Goal: Contribute content: Contribute content

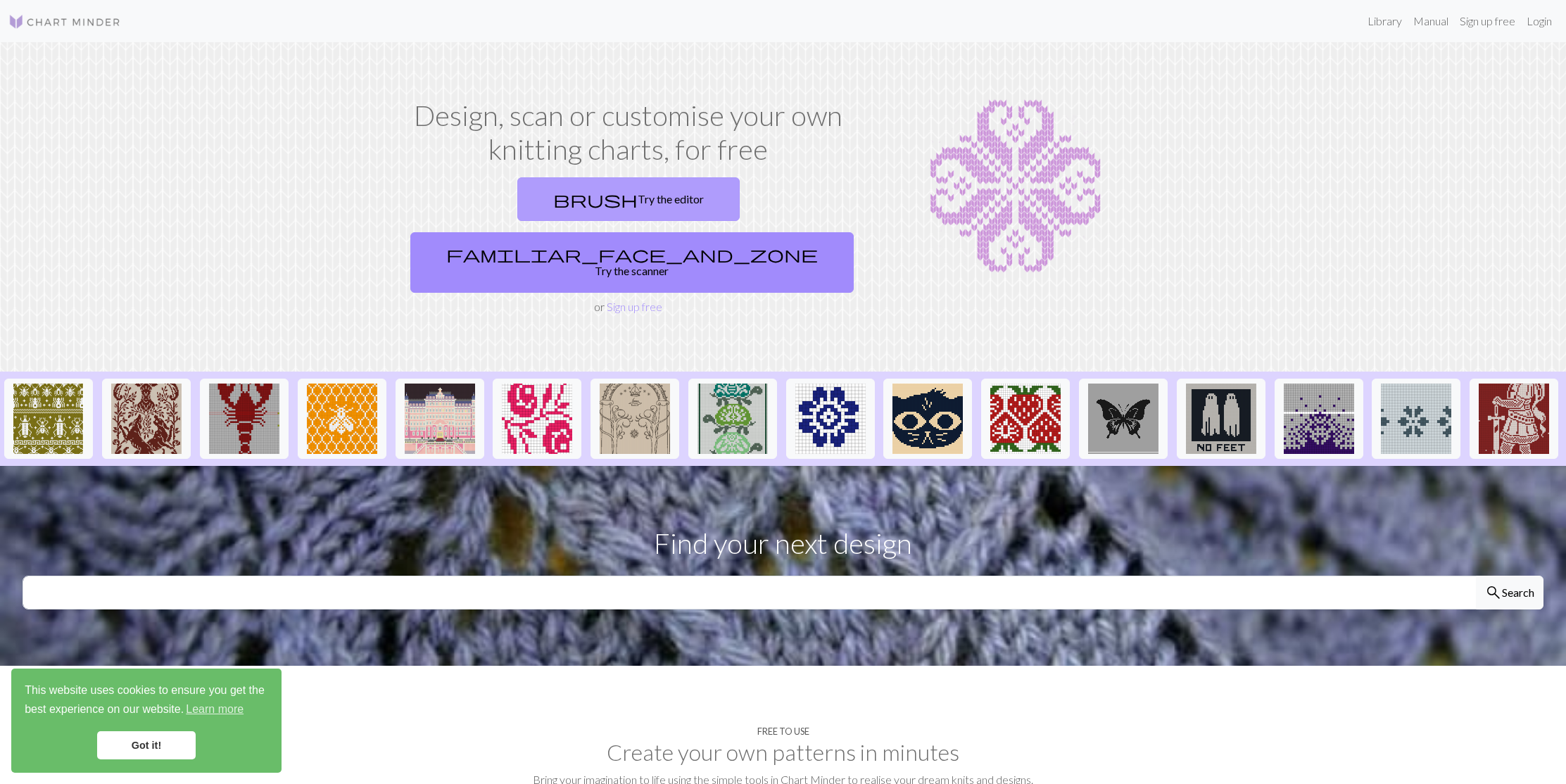
click at [536, 201] on link "brush Try the editor" at bounding box center [628, 199] width 223 height 44
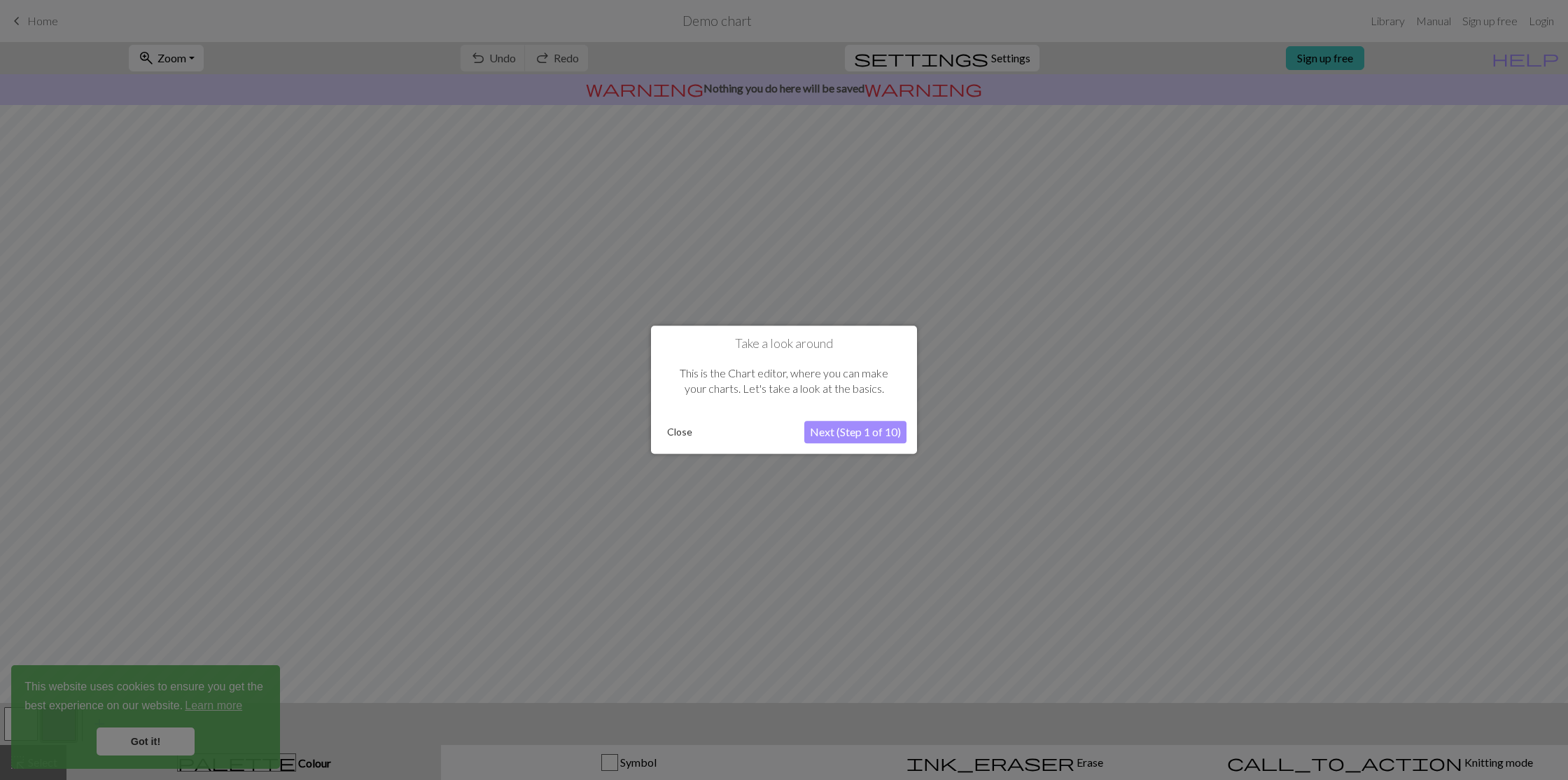
click at [868, 433] on button "Next (Step 1 of 10)" at bounding box center [856, 433] width 103 height 23
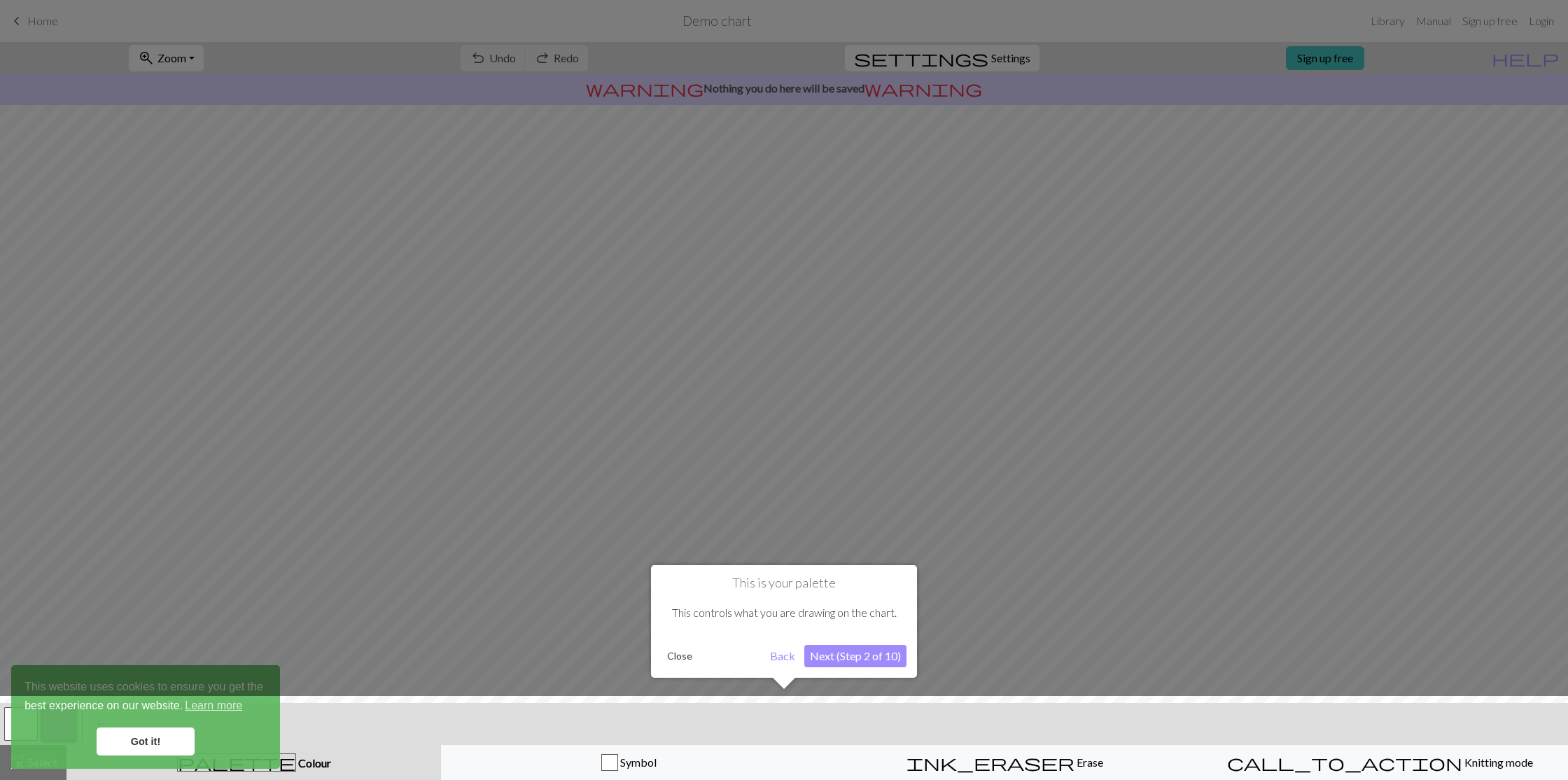
click at [855, 654] on button "Next (Step 2 of 10)" at bounding box center [856, 656] width 103 height 23
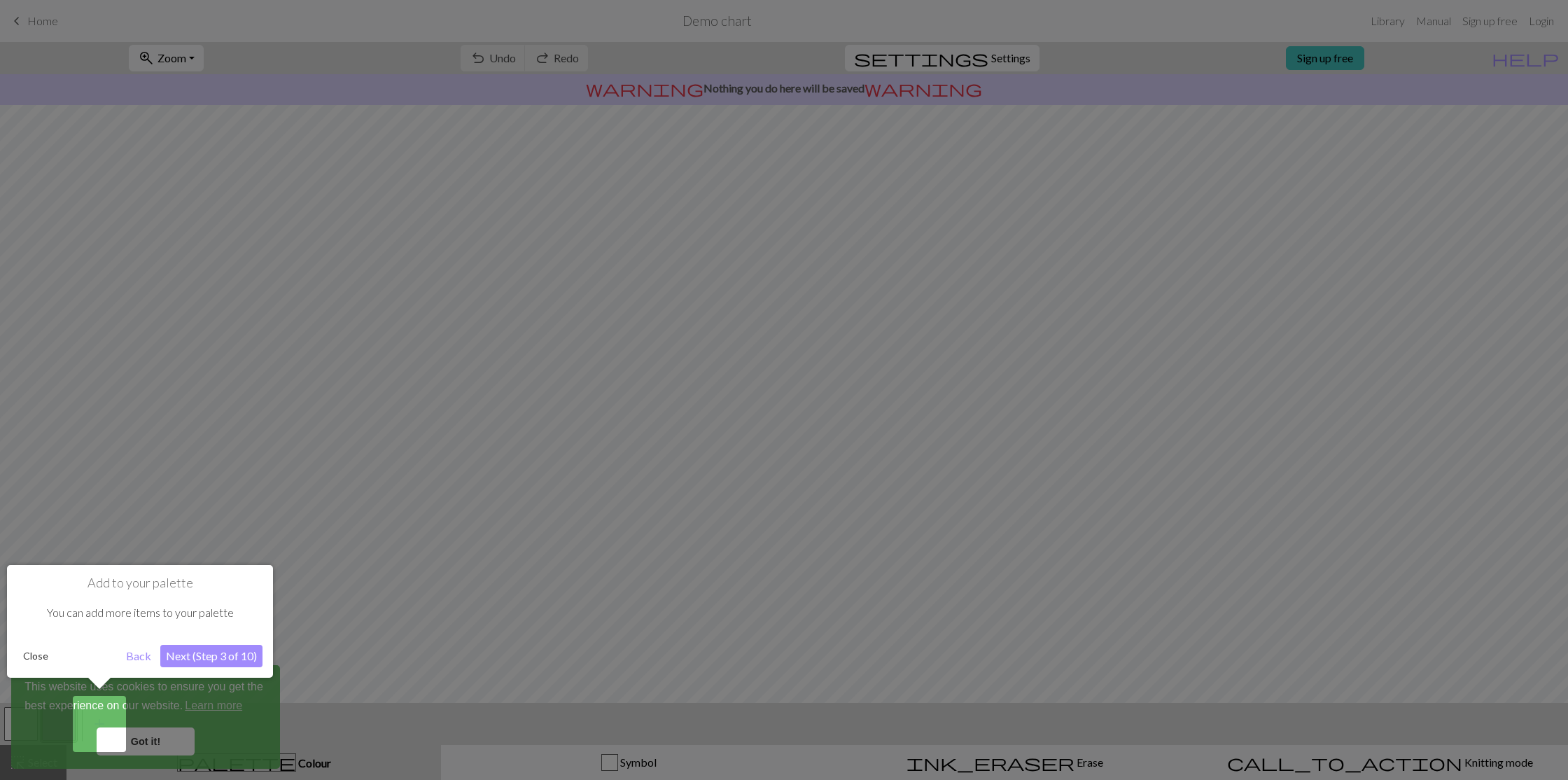
click at [237, 653] on button "Next (Step 3 of 10)" at bounding box center [212, 656] width 103 height 23
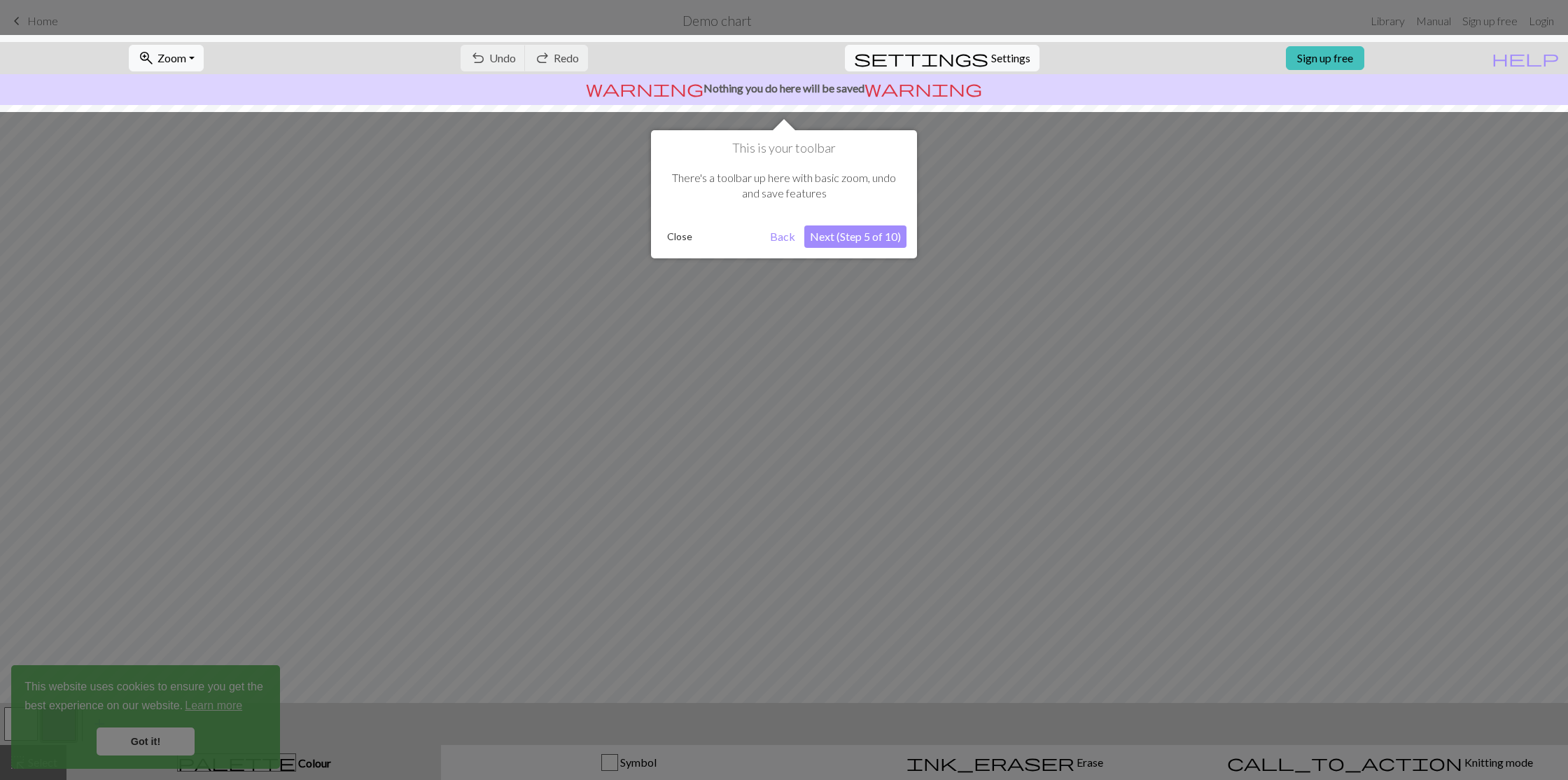
click at [871, 244] on button "Next (Step 5 of 10)" at bounding box center [856, 237] width 103 height 23
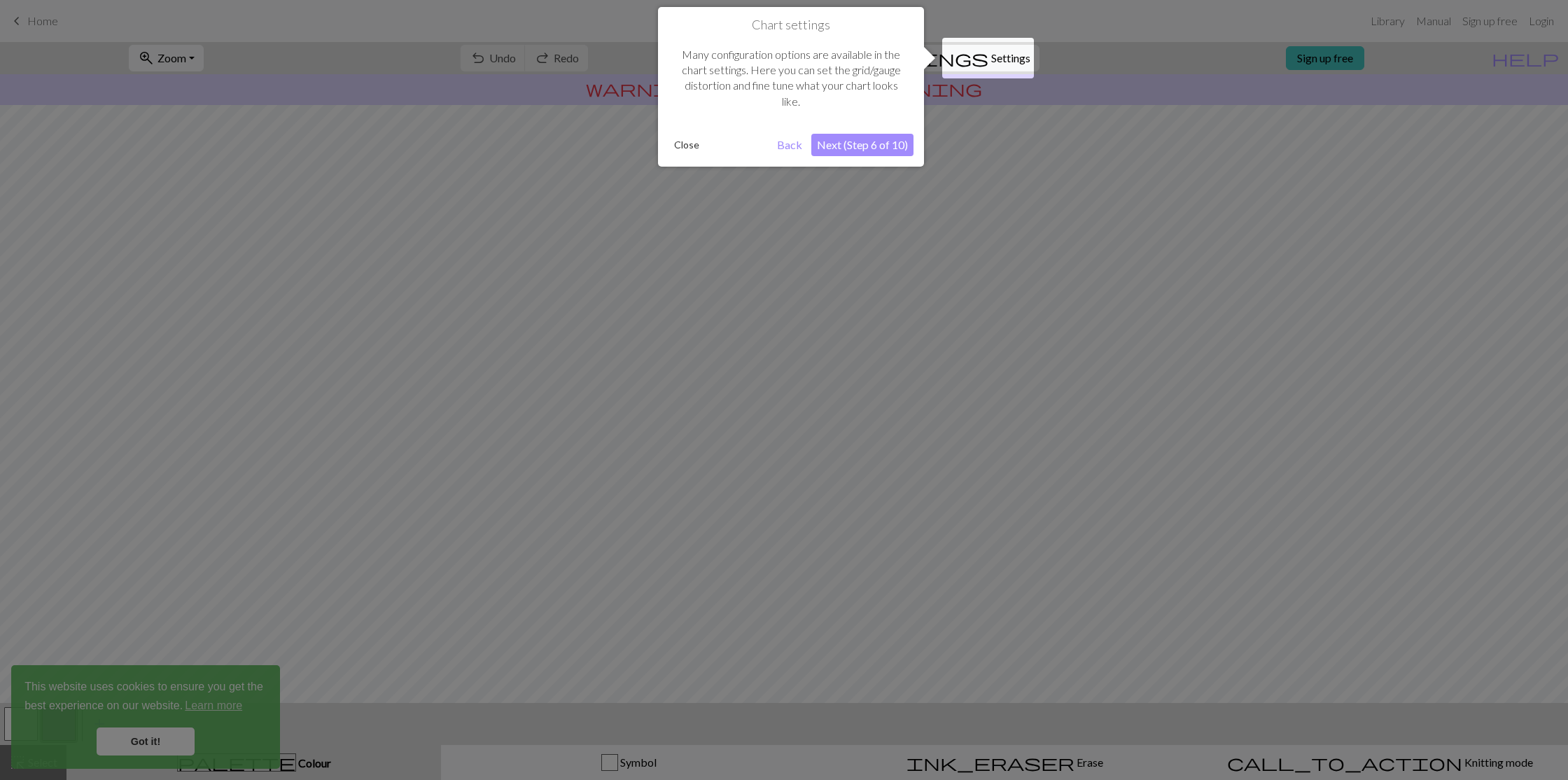
click at [861, 145] on button "Next (Step 6 of 10)" at bounding box center [863, 145] width 103 height 23
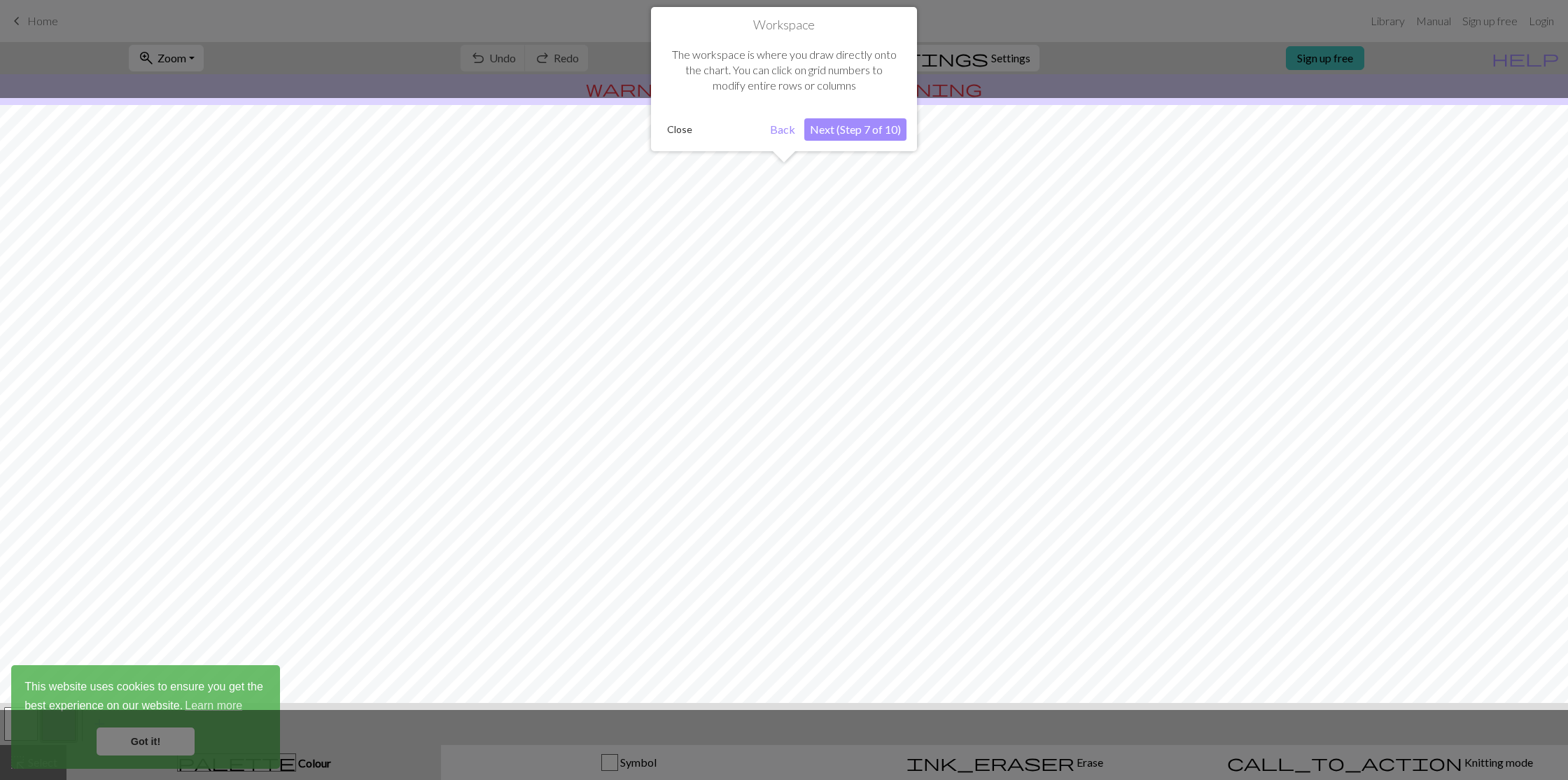
click at [868, 132] on button "Next (Step 7 of 10)" at bounding box center [856, 129] width 103 height 23
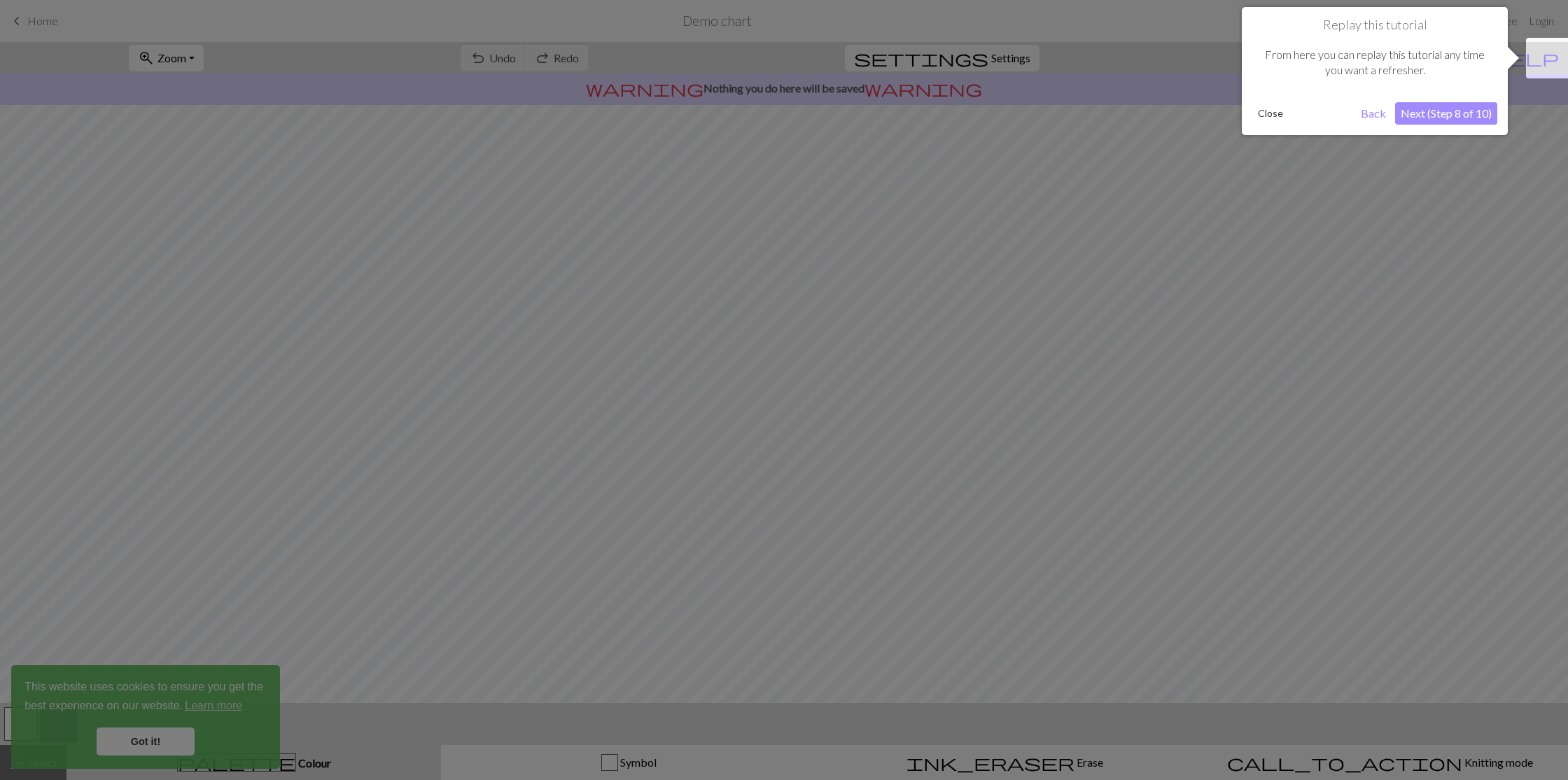
click at [1462, 121] on button "Next (Step 8 of 10)" at bounding box center [1446, 114] width 103 height 23
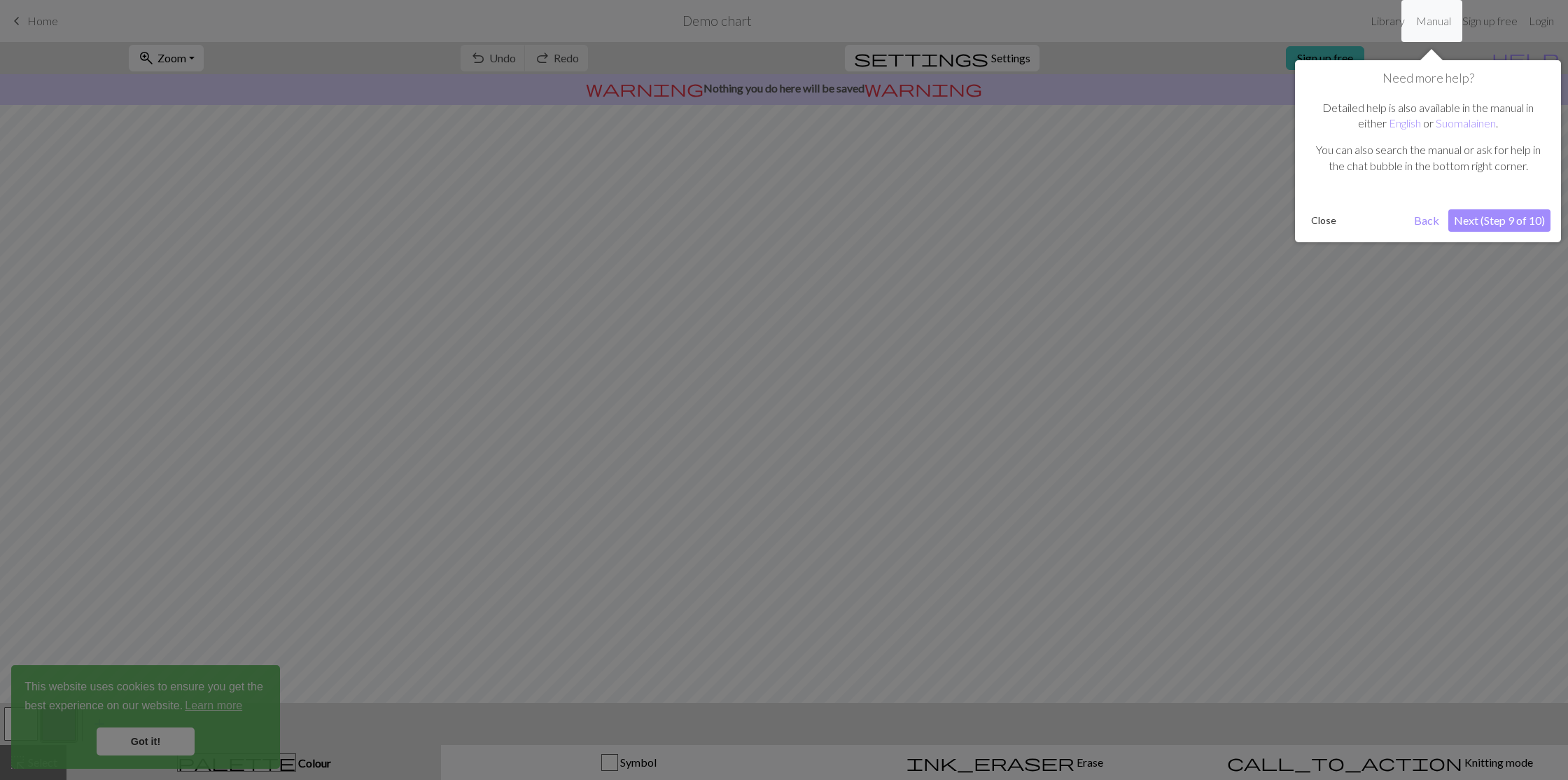
click at [1497, 220] on button "Next (Step 9 of 10)" at bounding box center [1500, 221] width 103 height 23
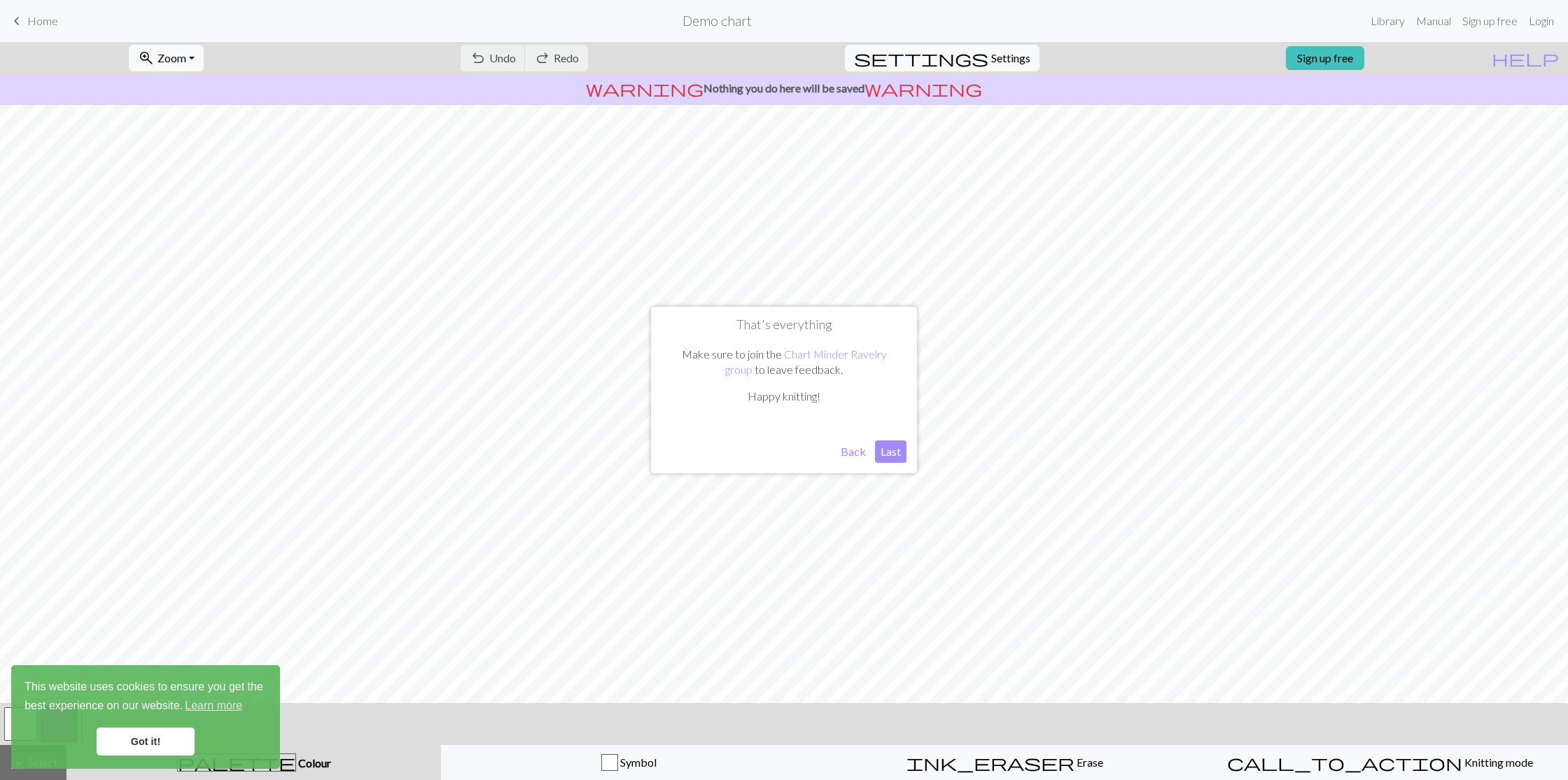
click at [893, 453] on button "Last" at bounding box center [891, 452] width 31 height 23
click at [136, 740] on link "Got it!" at bounding box center [145, 741] width 98 height 28
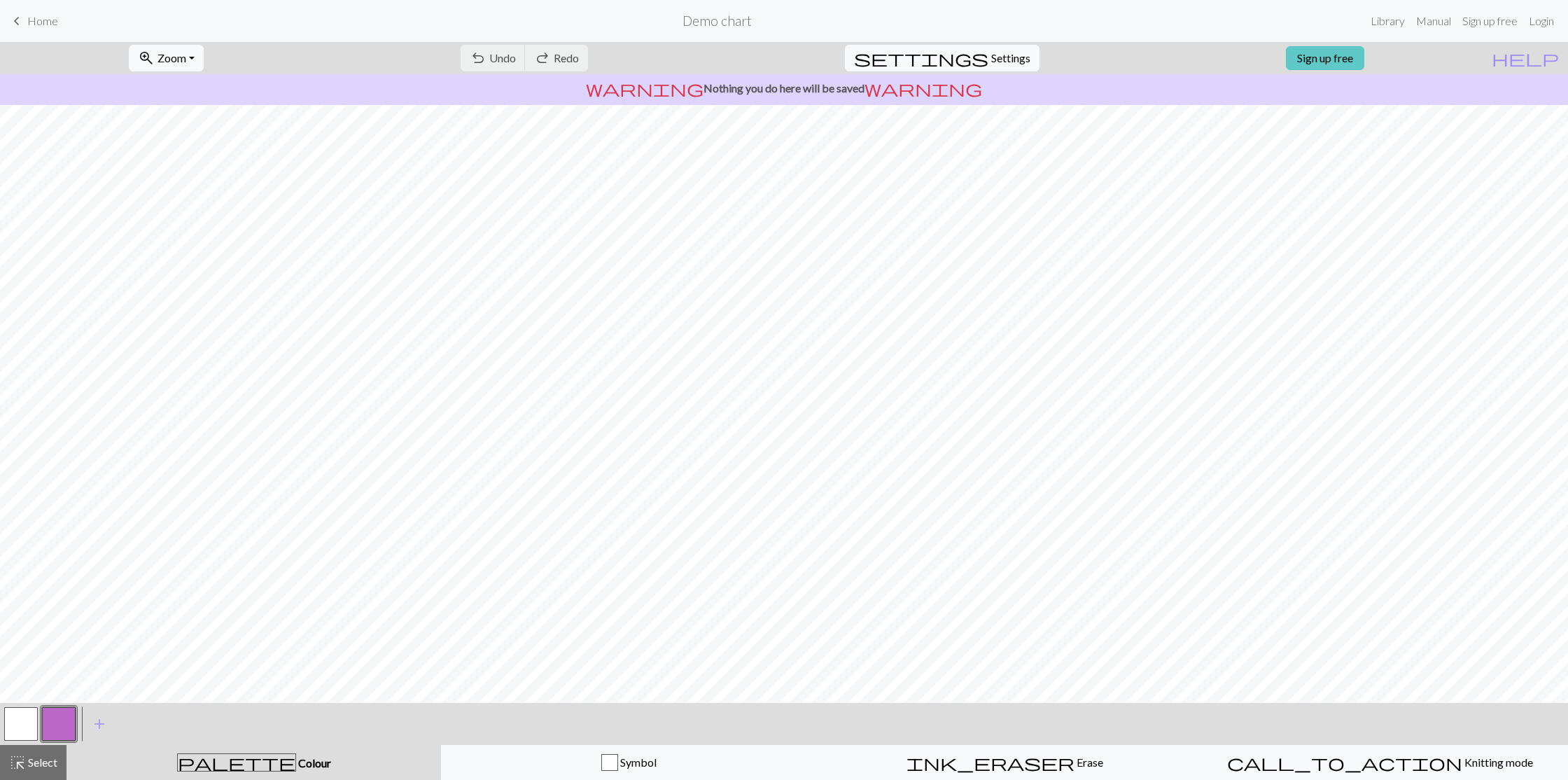
click at [1365, 56] on link "Sign up free" at bounding box center [1326, 57] width 78 height 23
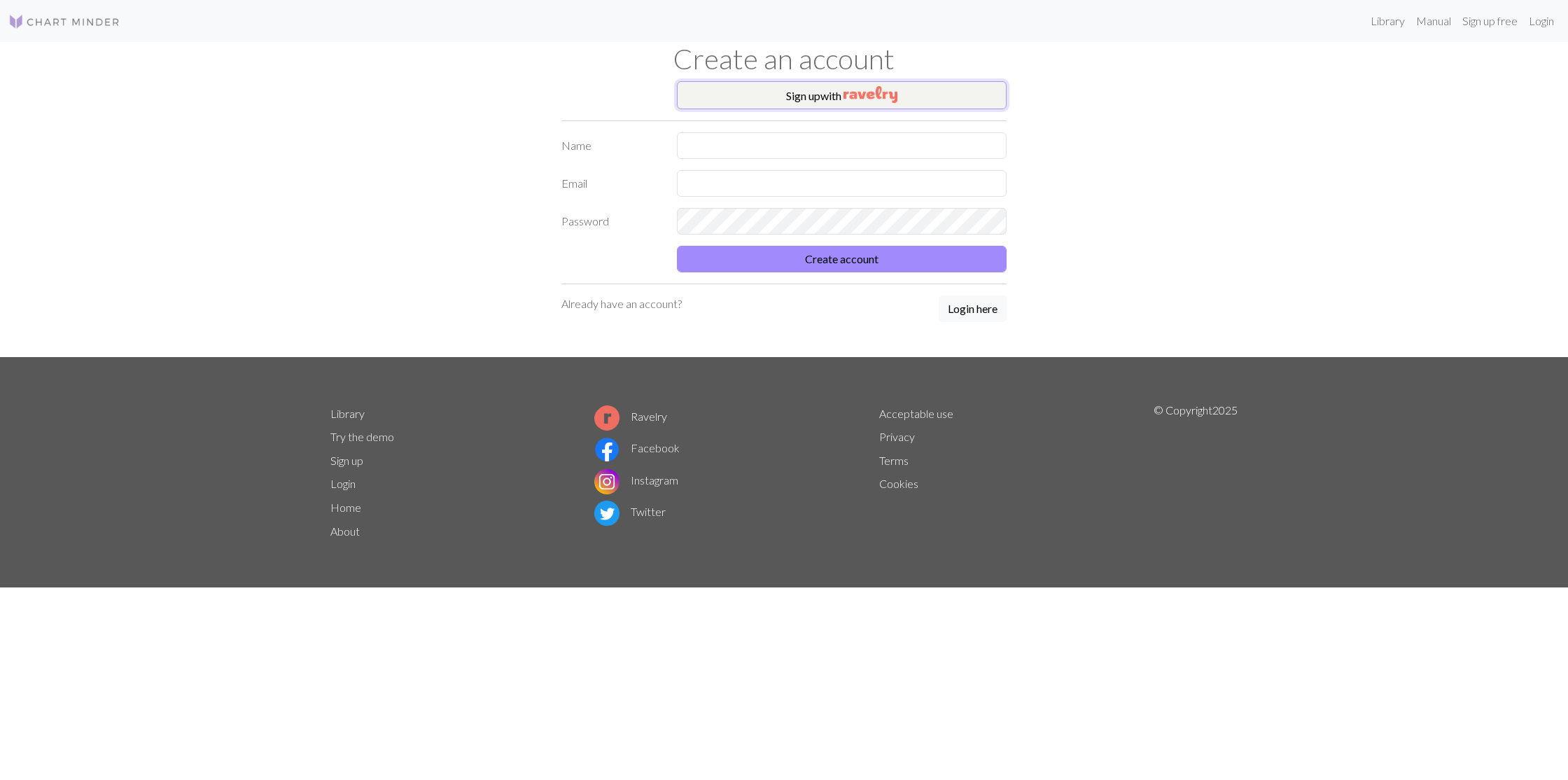
click at [834, 99] on button "Sign up with" at bounding box center [842, 95] width 330 height 28
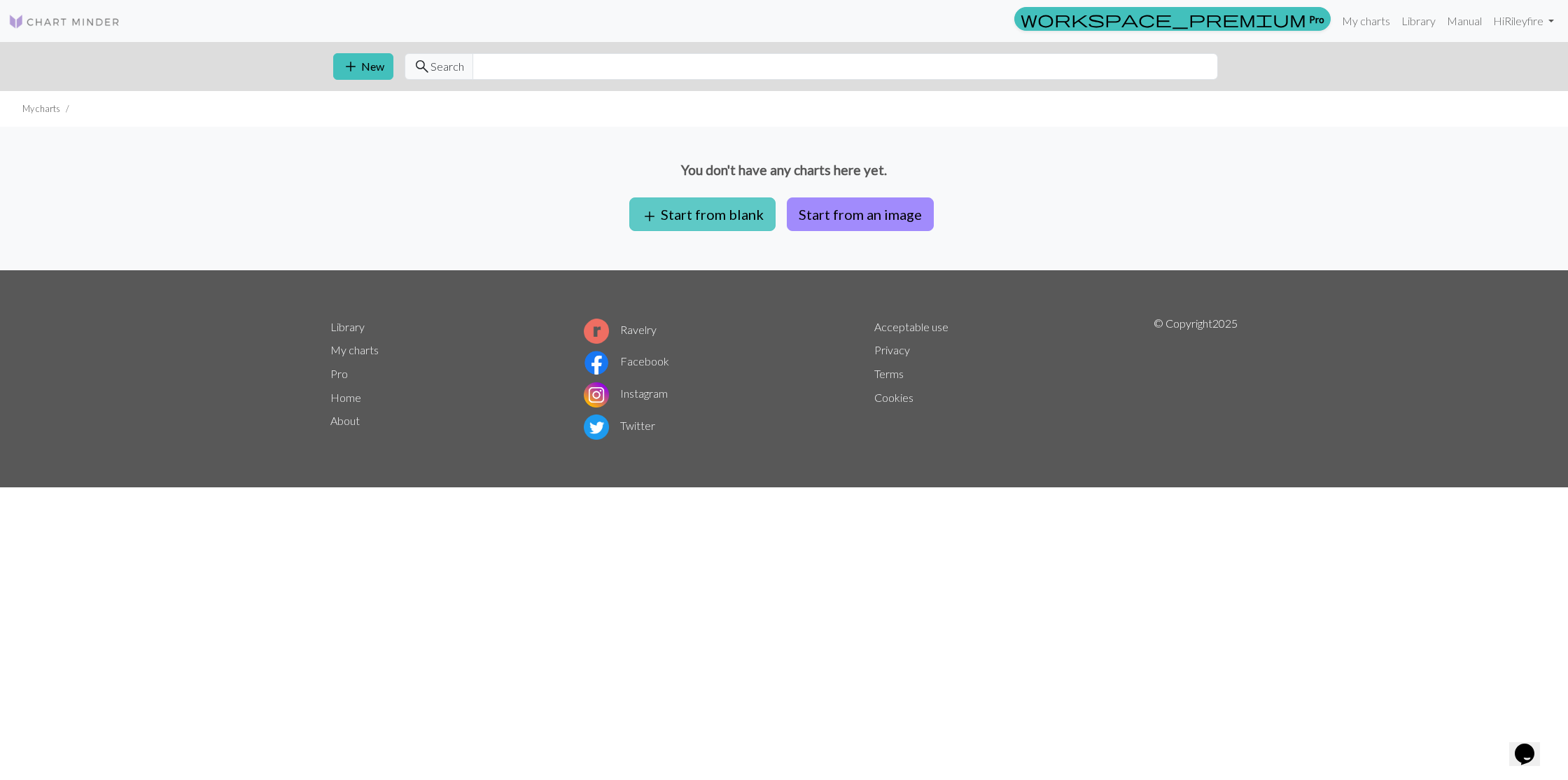
click at [701, 216] on button "add Start from blank" at bounding box center [703, 214] width 146 height 34
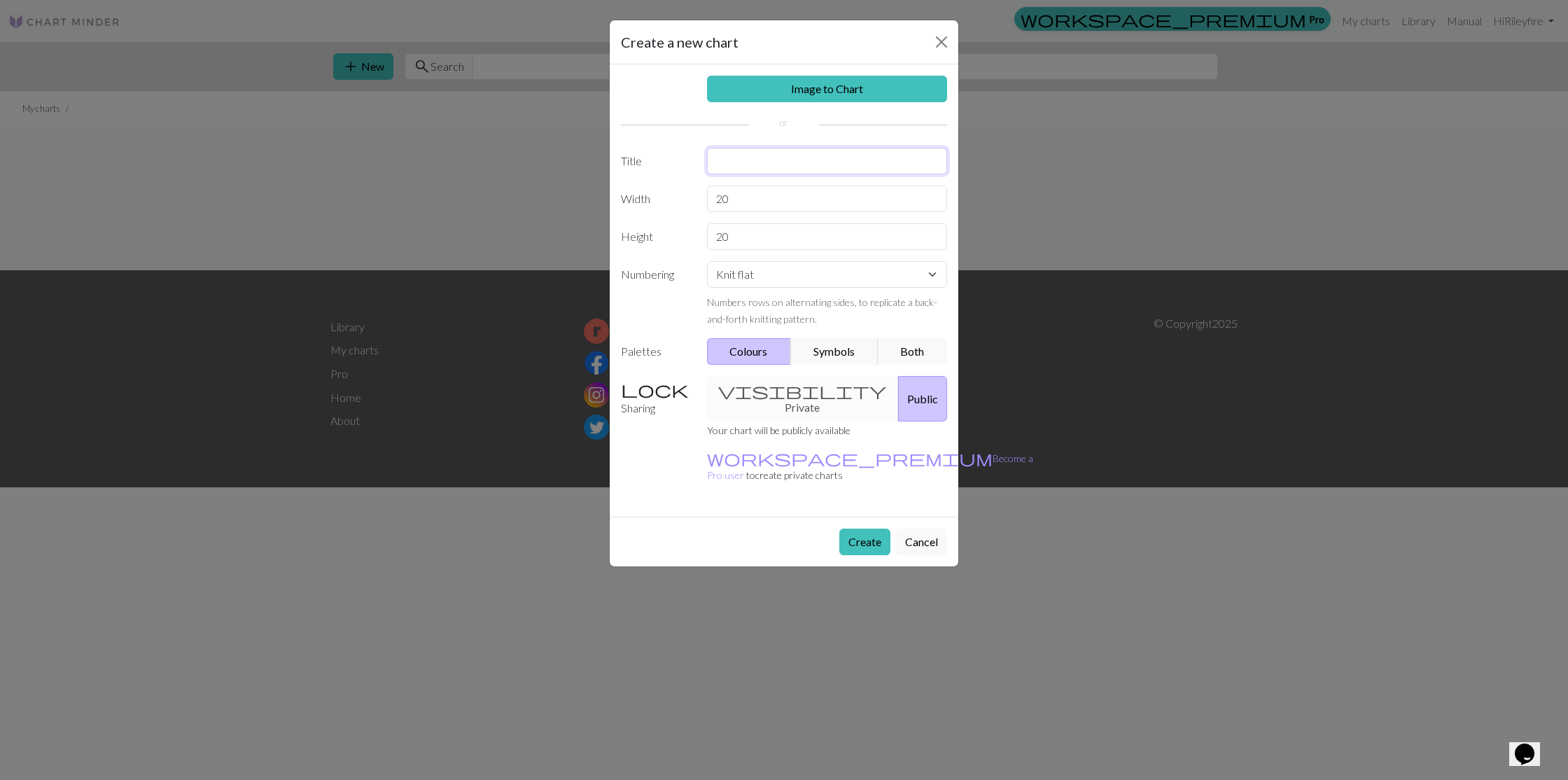
click at [737, 163] on input "text" at bounding box center [827, 161] width 241 height 27
type input "Snowflake"
drag, startPoint x: 756, startPoint y: 203, endPoint x: 684, endPoint y: 201, distance: 72.0
click at [684, 201] on div "Width 20" at bounding box center [784, 199] width 343 height 27
type input "42"
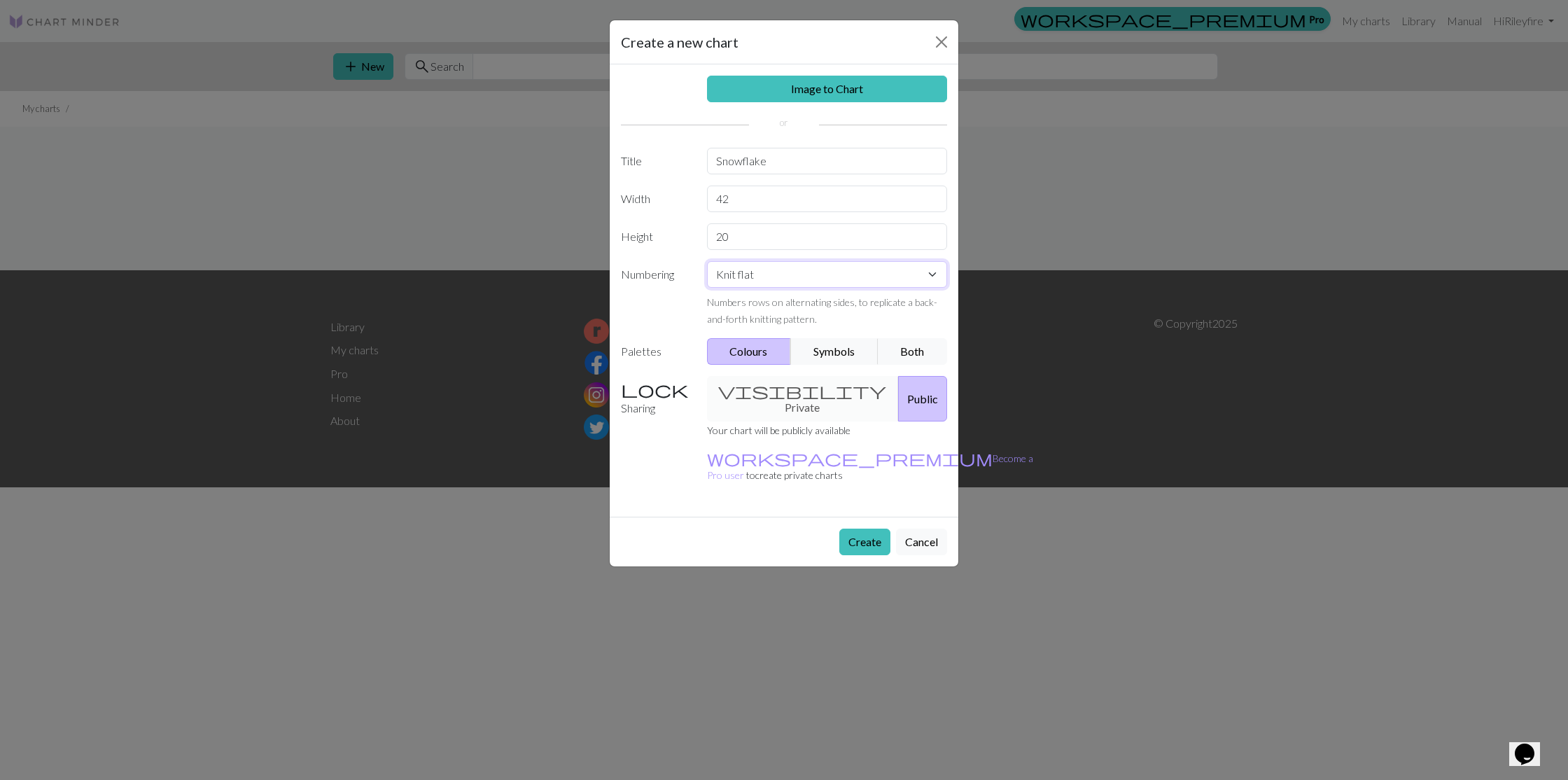
click at [782, 274] on select "Knit flat Knit in the round Lace knitting Cross stitch" at bounding box center [827, 274] width 241 height 27
select select "round"
click at [707, 261] on select "Knit flat Knit in the round Lace knitting Cross stitch" at bounding box center [827, 274] width 241 height 27
drag, startPoint x: 751, startPoint y: 236, endPoint x: 678, endPoint y: 240, distance: 73.1
click at [678, 240] on div "Height 20" at bounding box center [784, 236] width 343 height 27
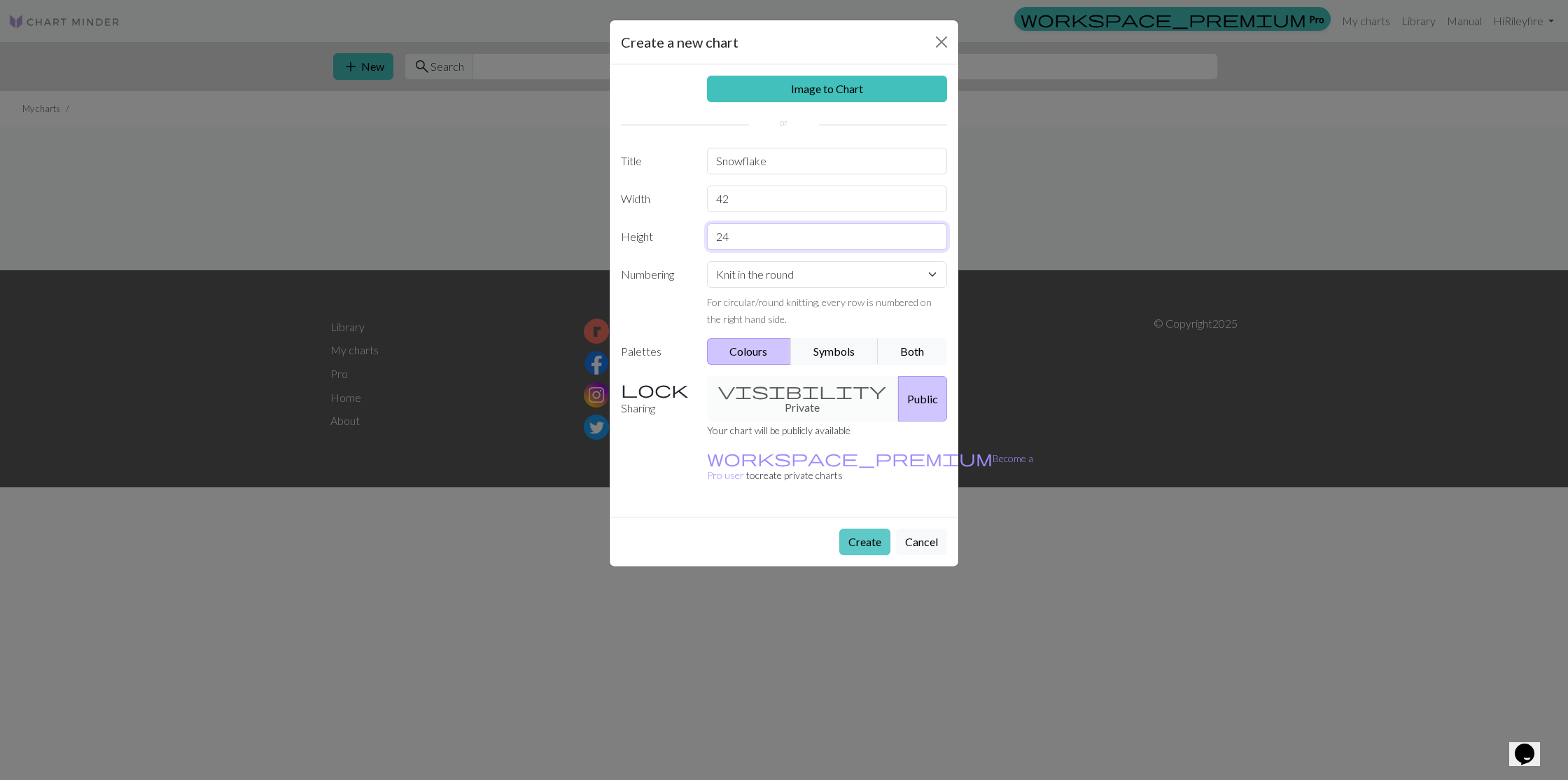
type input "24"
click at [877, 529] on button "Create" at bounding box center [864, 542] width 51 height 27
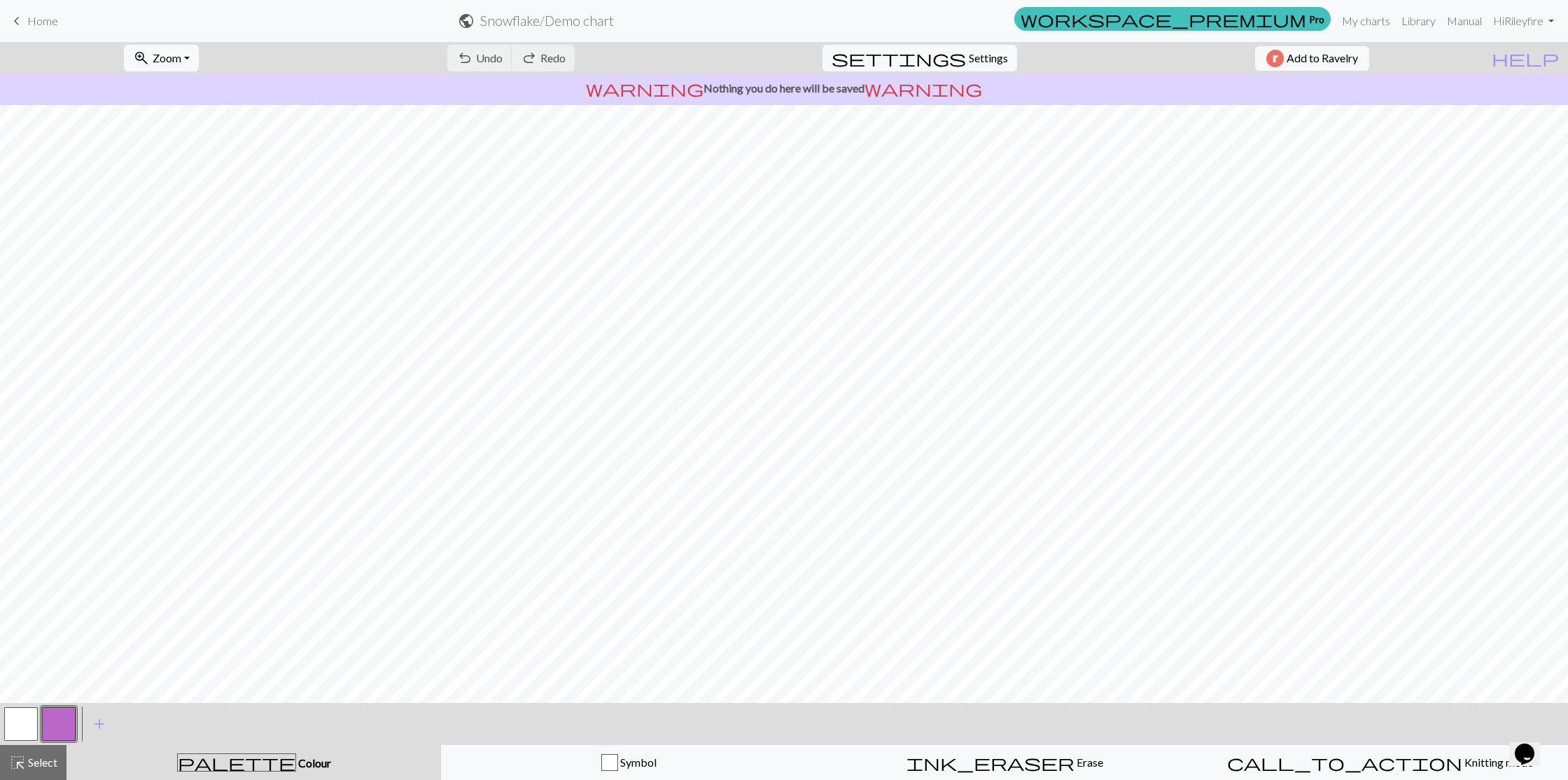
click at [586, 58] on div "undo Undo Undo redo Redo Redo" at bounding box center [511, 57] width 149 height 32
click at [1373, 27] on link "My charts" at bounding box center [1366, 21] width 60 height 28
click at [47, 15] on span "Home" at bounding box center [42, 20] width 30 height 13
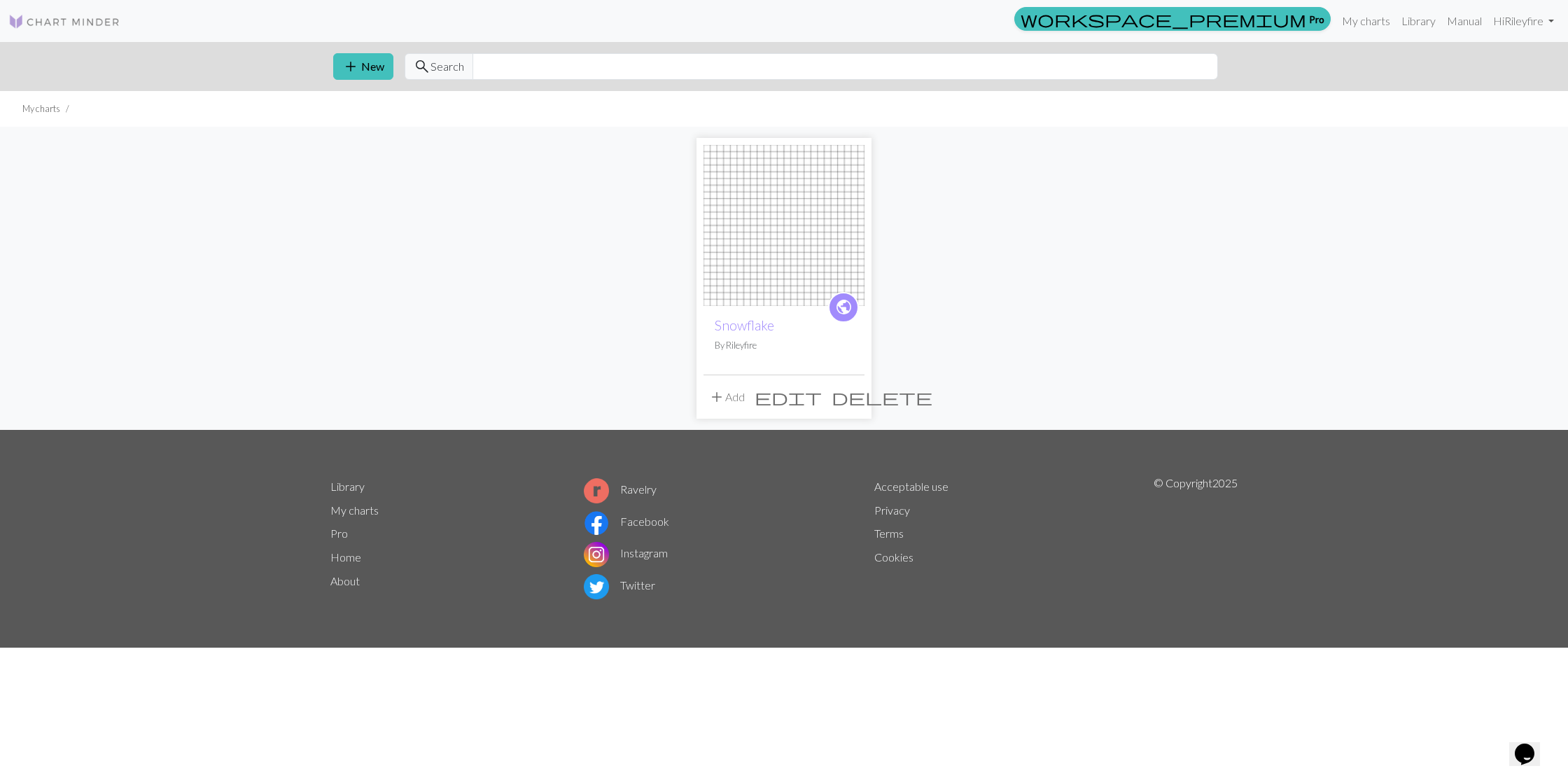
click at [852, 395] on span "delete" at bounding box center [883, 397] width 101 height 20
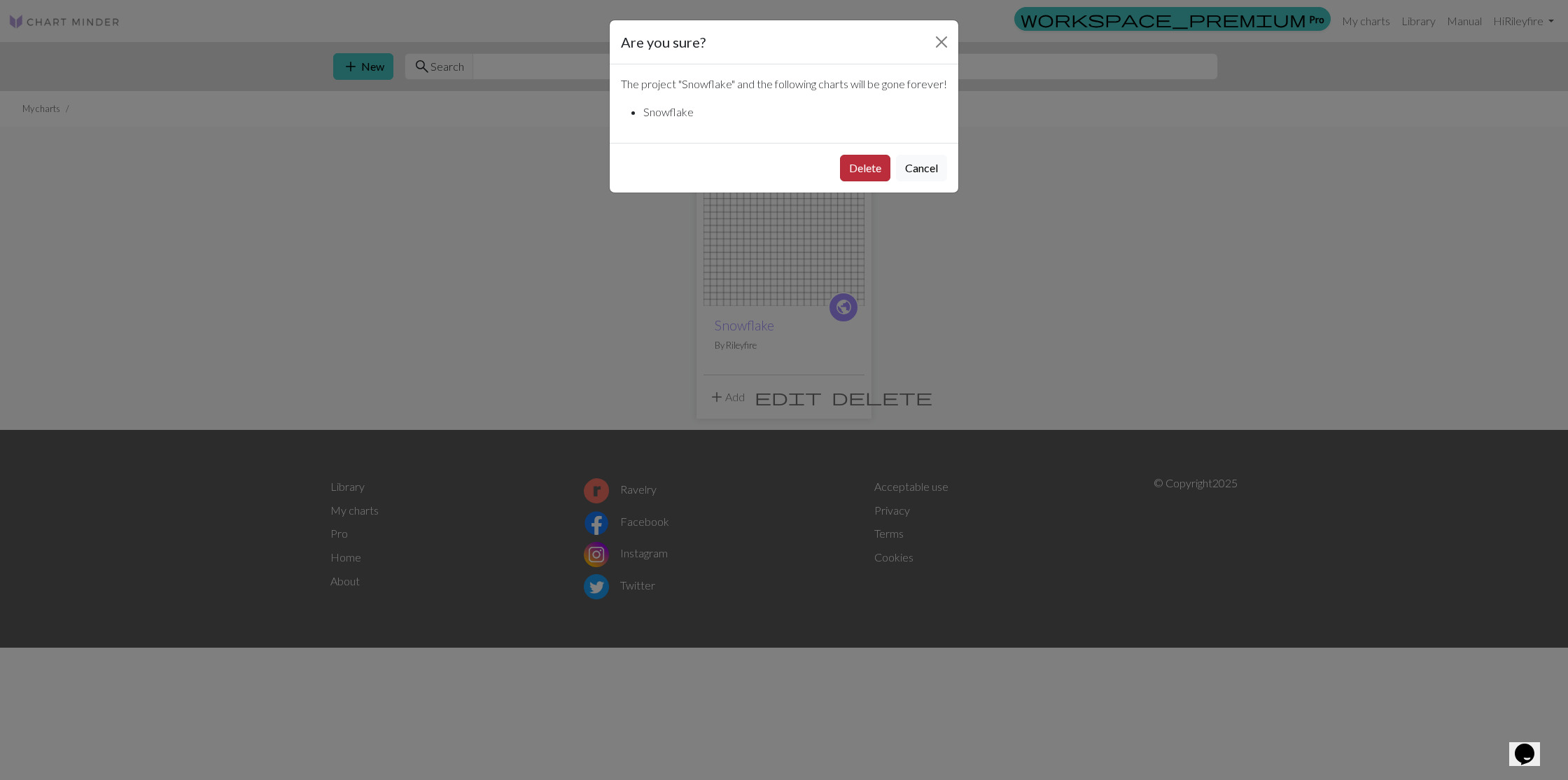
click at [872, 182] on button "Delete" at bounding box center [865, 168] width 50 height 27
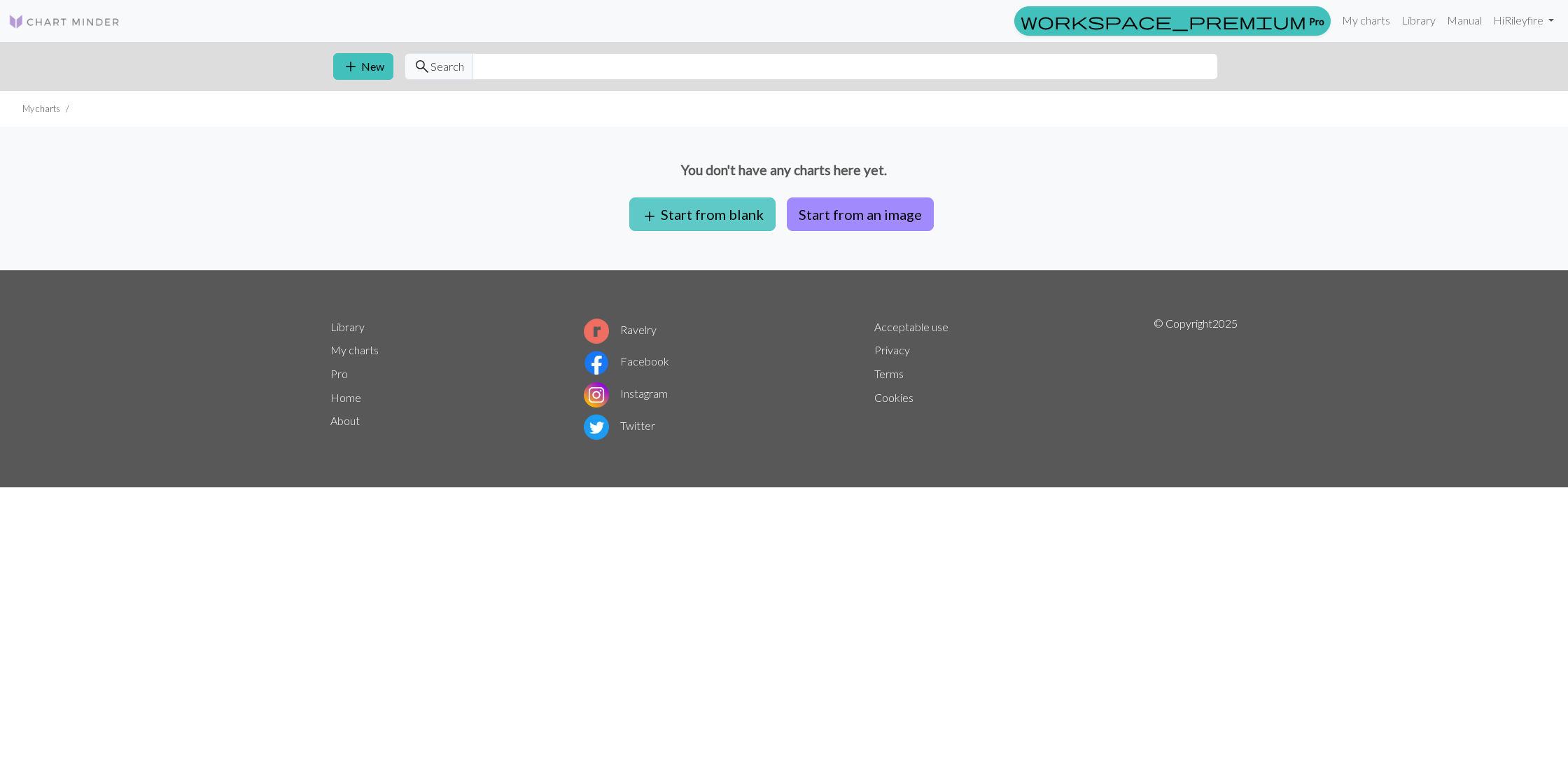
click at [687, 218] on button "add Start from blank" at bounding box center [703, 214] width 146 height 34
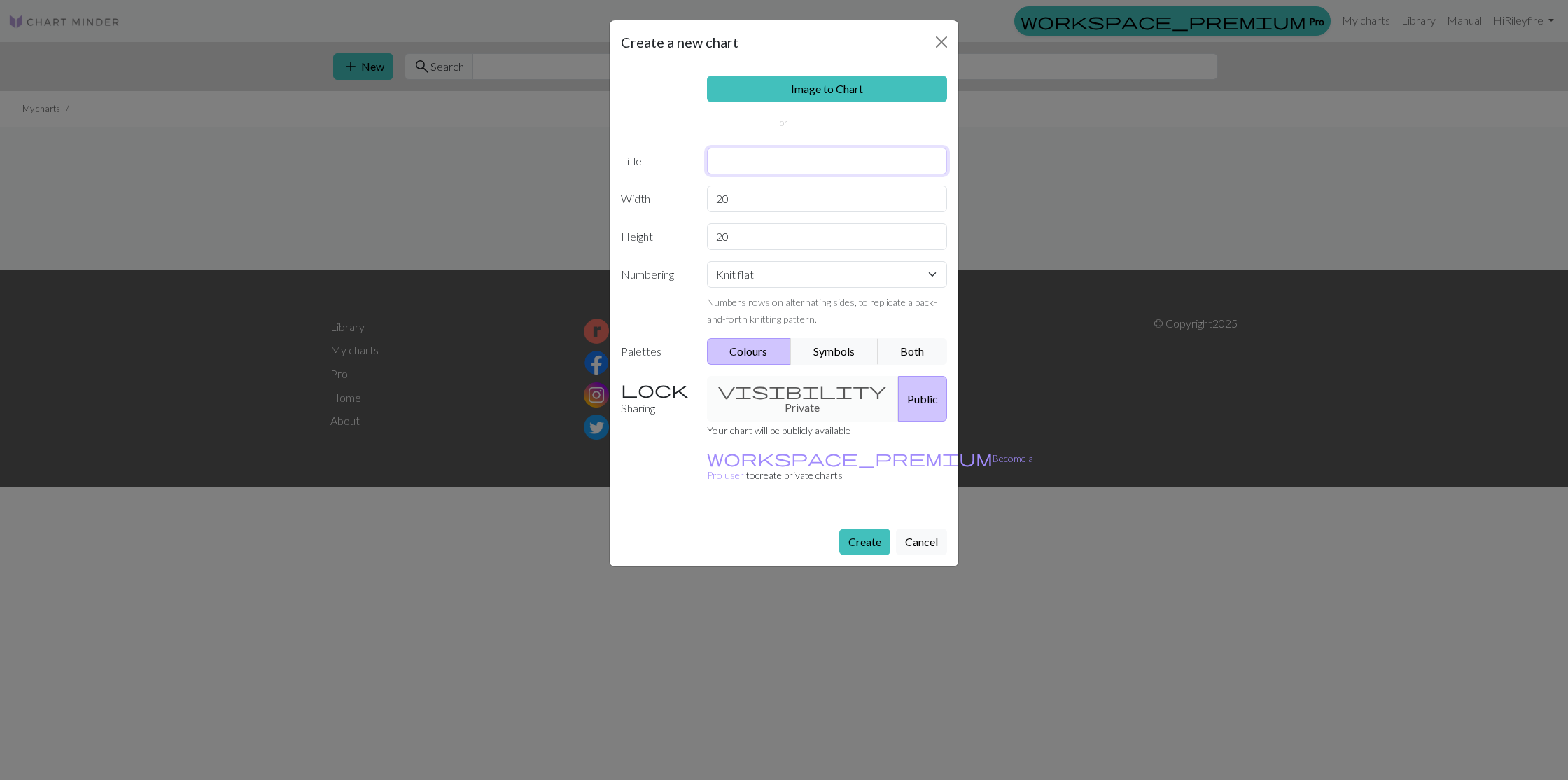
click at [758, 161] on input "text" at bounding box center [827, 161] width 241 height 27
type input "Snowflake"
drag, startPoint x: 757, startPoint y: 205, endPoint x: 684, endPoint y: 206, distance: 73.0
click at [684, 206] on div "Width 20" at bounding box center [784, 199] width 343 height 27
type input "21"
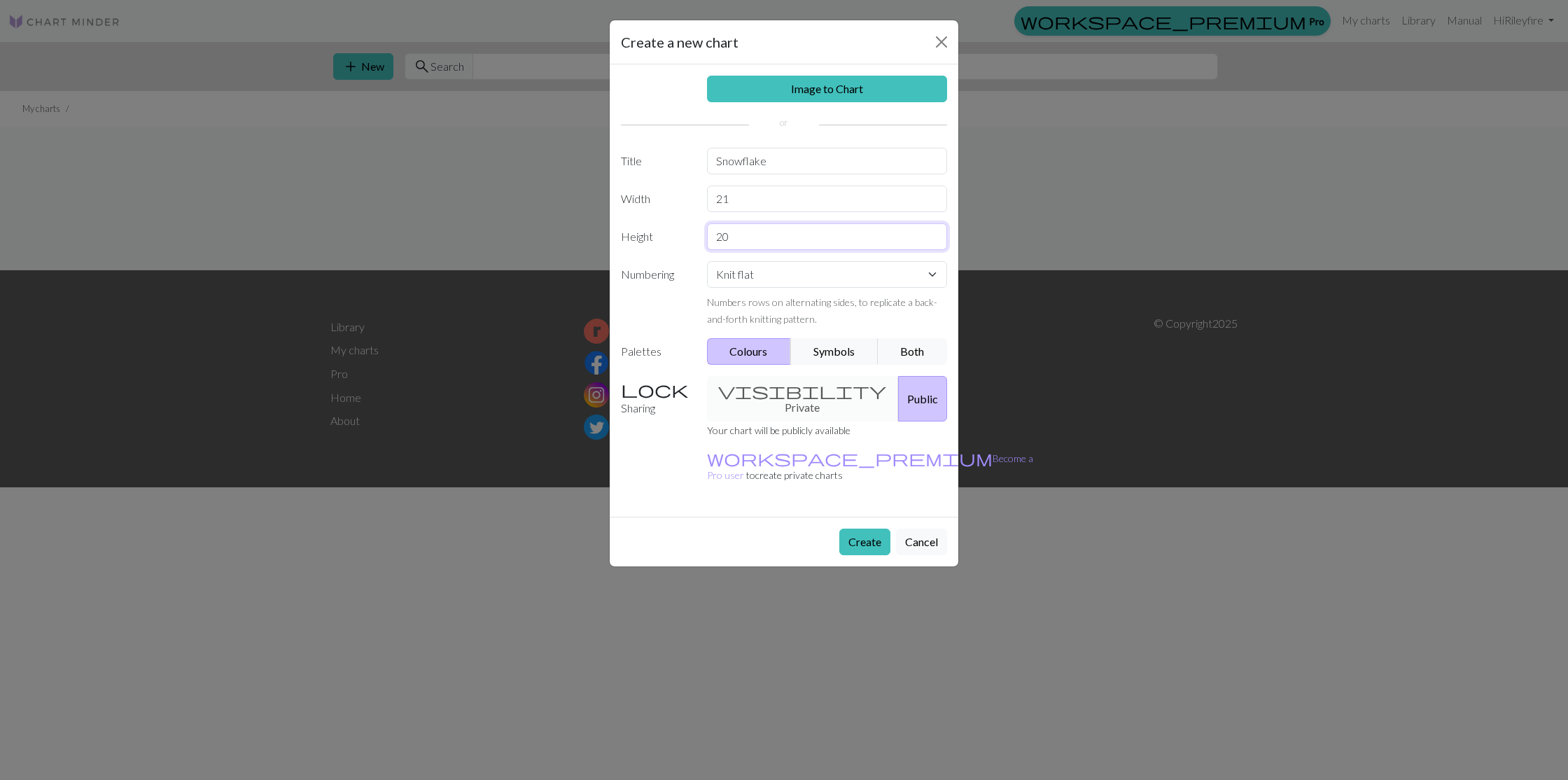
drag, startPoint x: 747, startPoint y: 240, endPoint x: 687, endPoint y: 238, distance: 60.0
click at [687, 238] on div "Height 20" at bounding box center [784, 236] width 343 height 27
type input "24"
click at [775, 279] on select "Knit flat Knit in the round Lace knitting Cross stitch" at bounding box center [827, 274] width 241 height 27
select select "round"
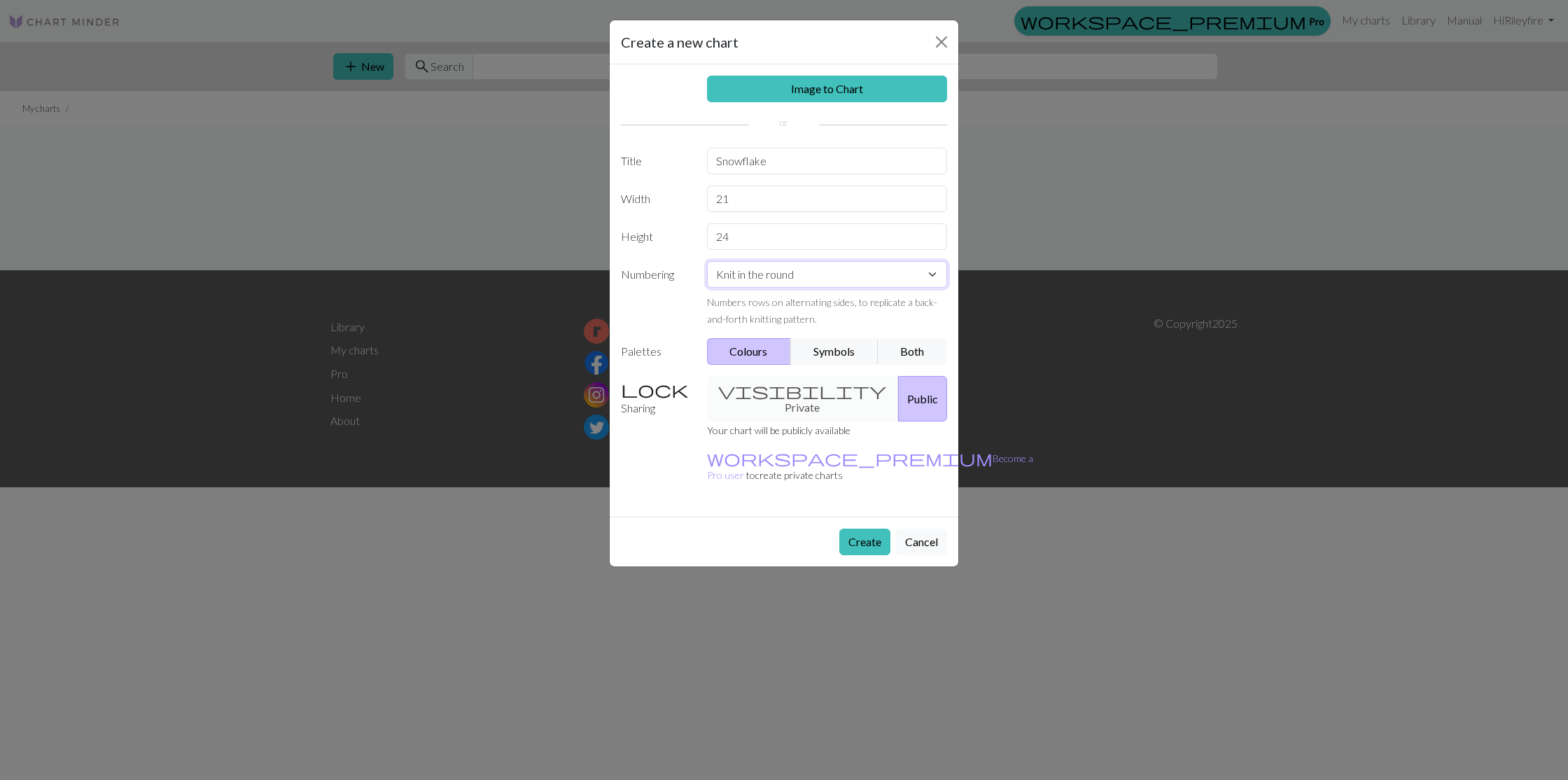
click at [707, 261] on select "Knit flat Knit in the round Lace knitting Cross stitch" at bounding box center [827, 274] width 241 height 27
click at [868, 529] on button "Create" at bounding box center [864, 542] width 51 height 27
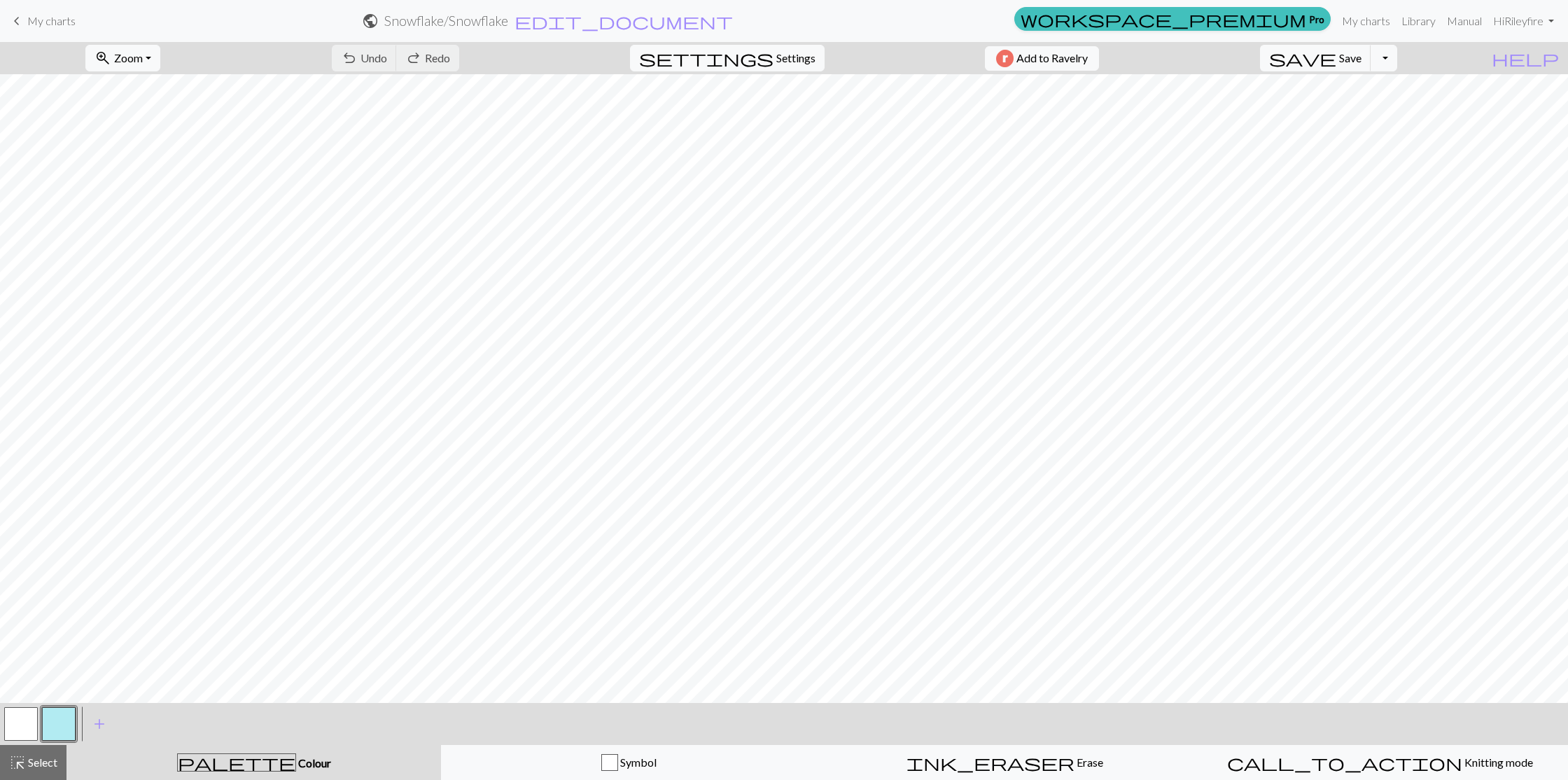
click at [60, 714] on button "button" at bounding box center [58, 724] width 34 height 34
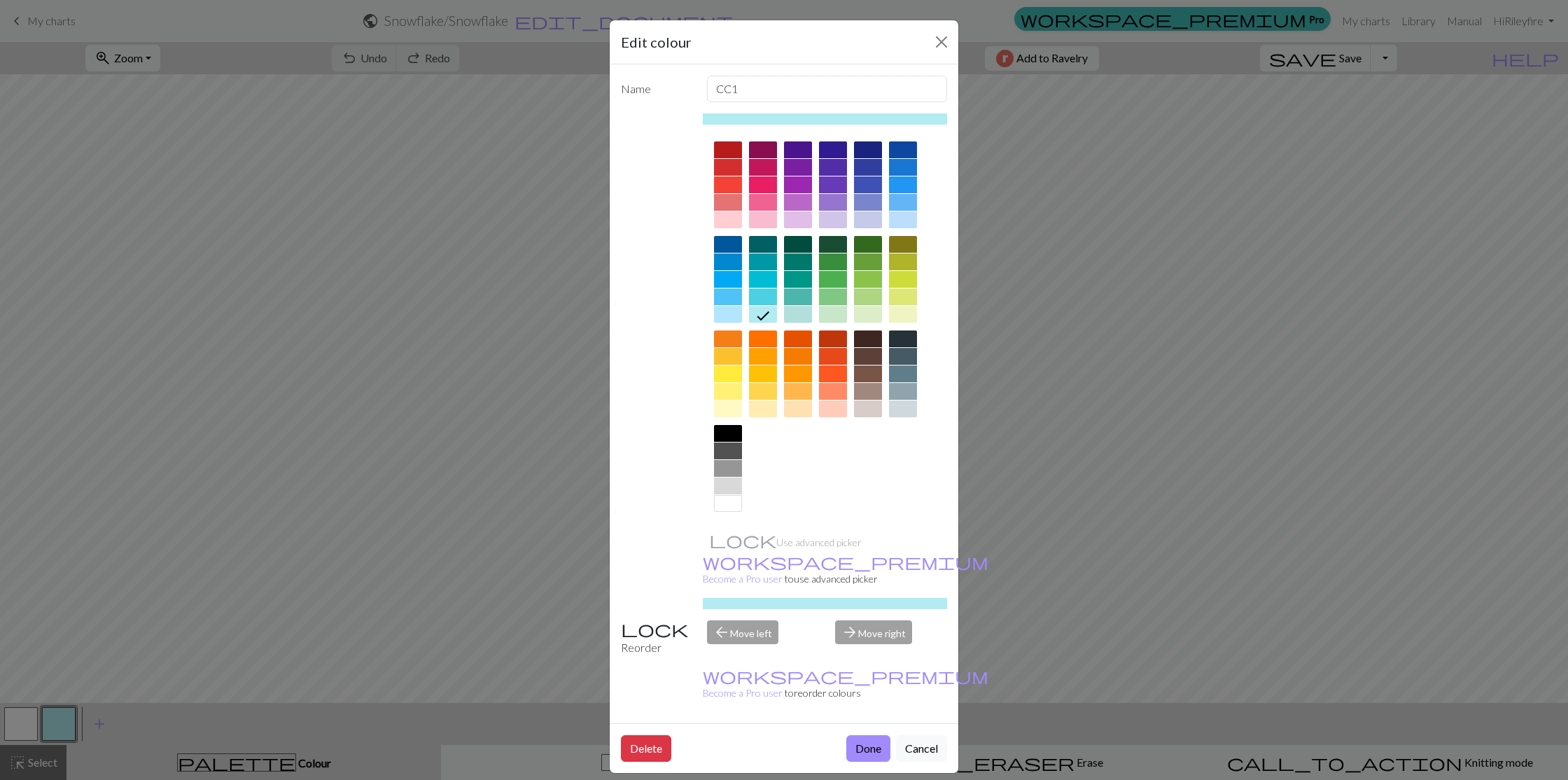
click at [804, 182] on div at bounding box center [798, 184] width 28 height 17
click at [865, 735] on button "Done" at bounding box center [868, 748] width 44 height 27
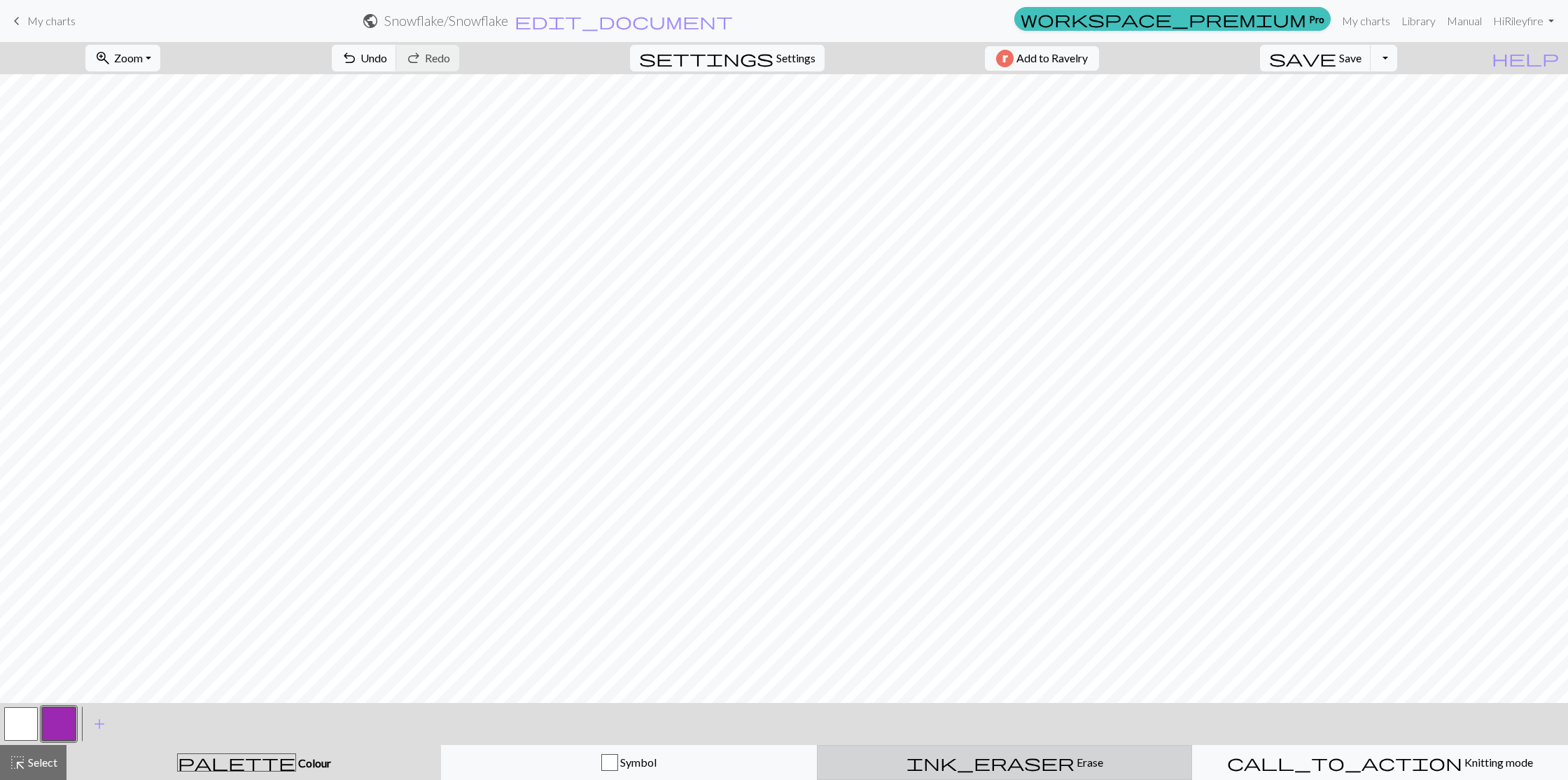
click at [998, 763] on div "ink_eraser Erase Erase" at bounding box center [1005, 762] width 358 height 17
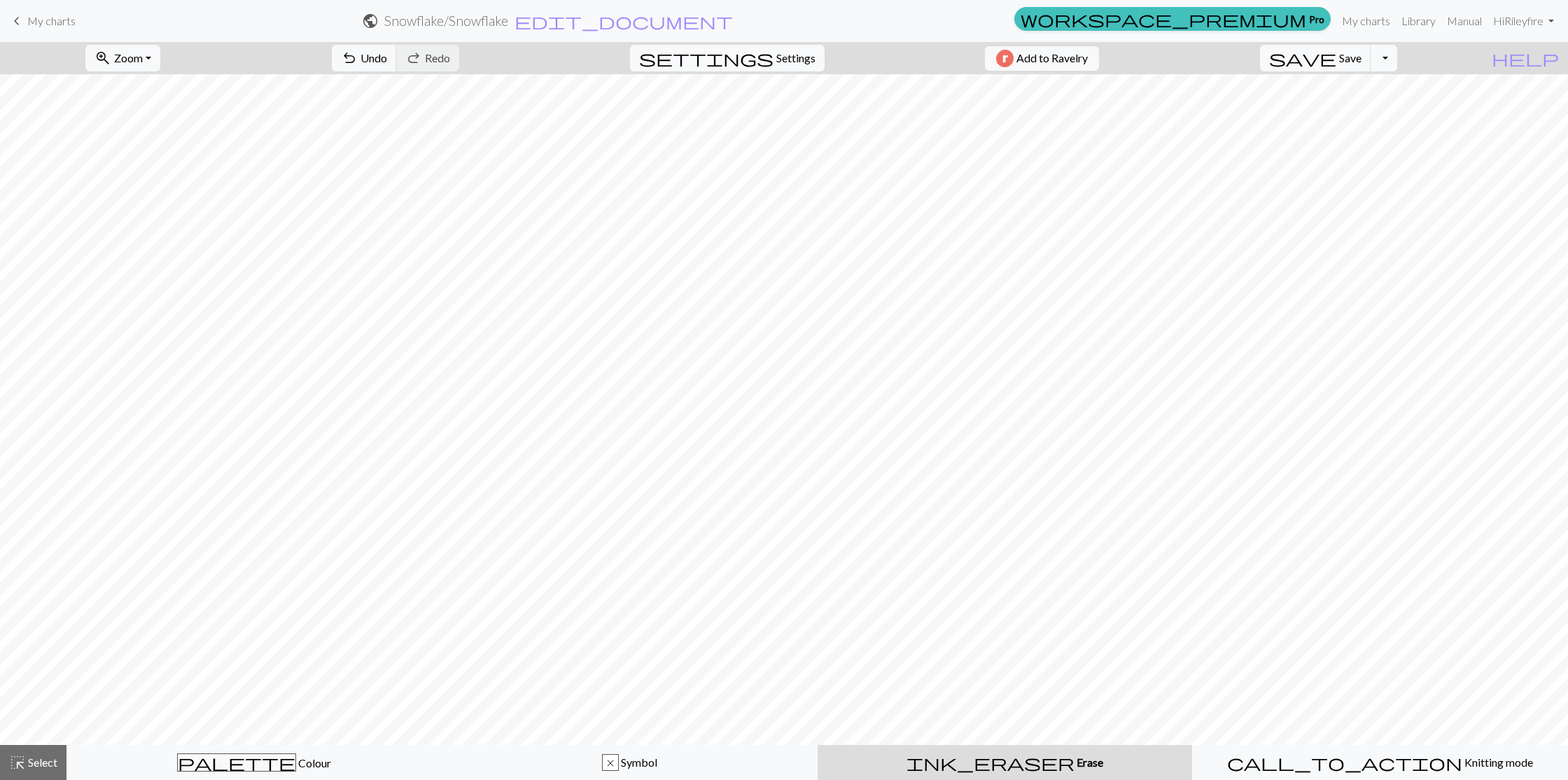
click at [61, 20] on span "My charts" at bounding box center [51, 20] width 49 height 13
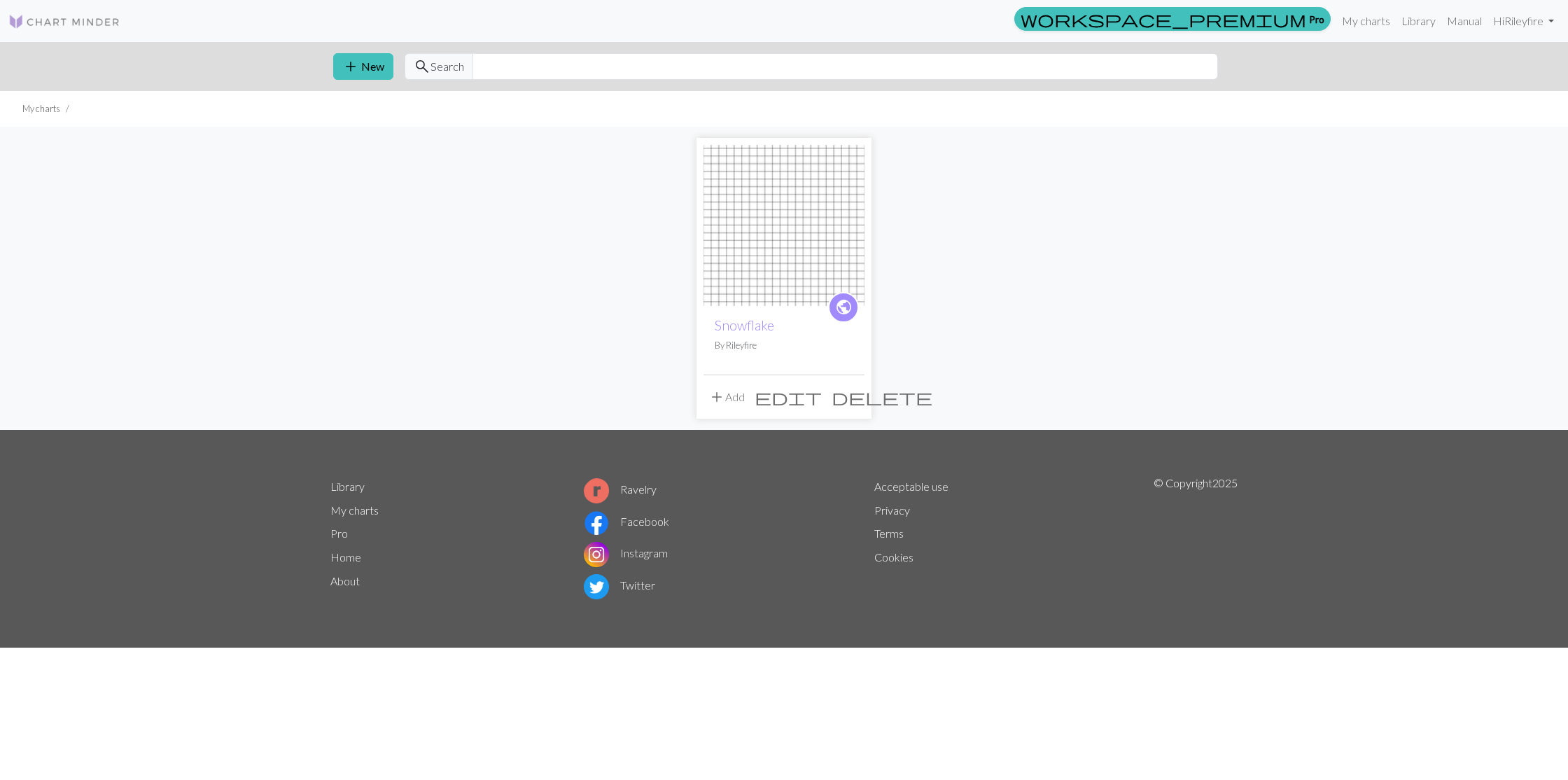
click at [850, 398] on span "delete" at bounding box center [883, 397] width 101 height 20
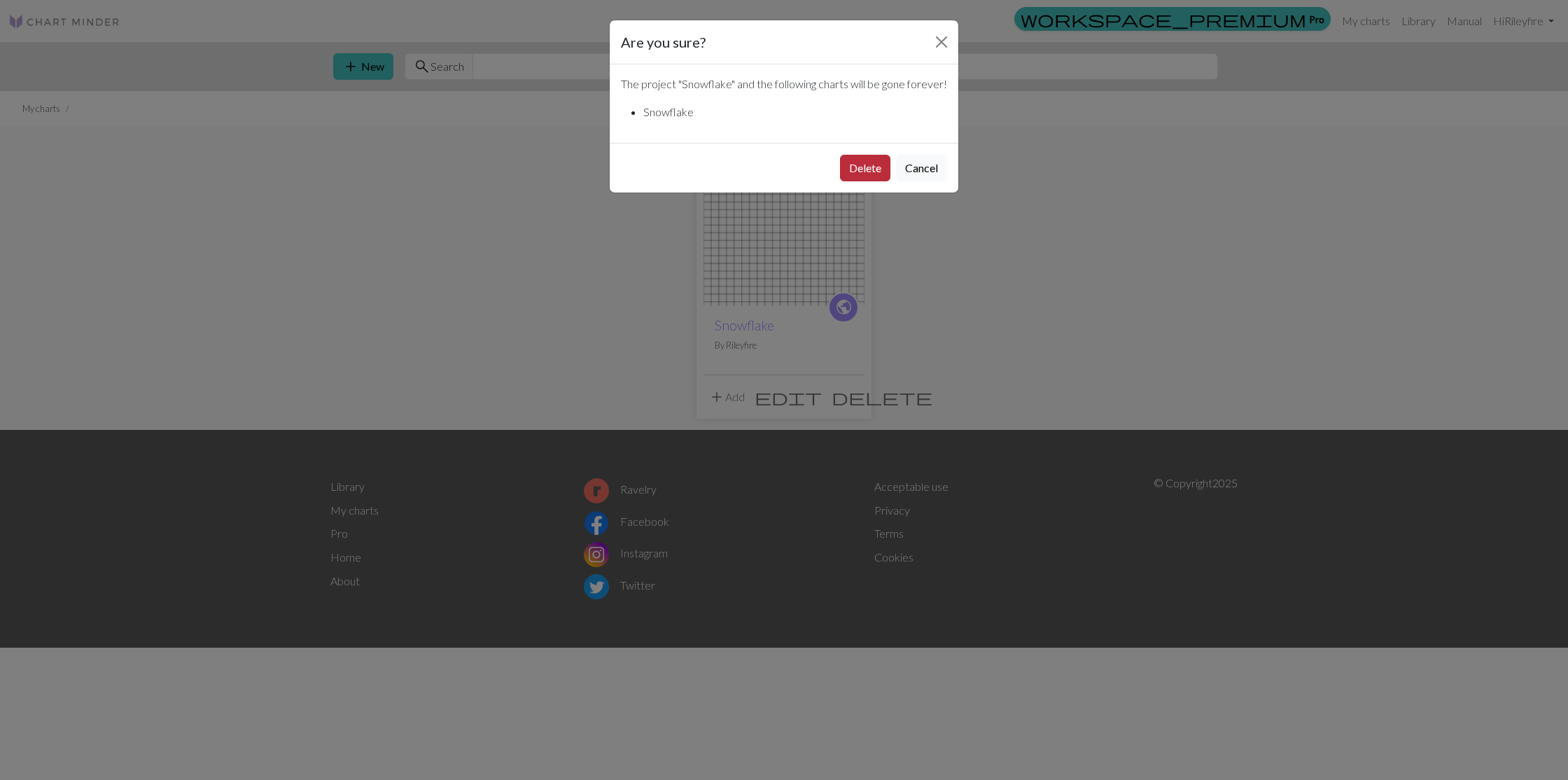
click at [868, 182] on button "Delete" at bounding box center [865, 168] width 50 height 27
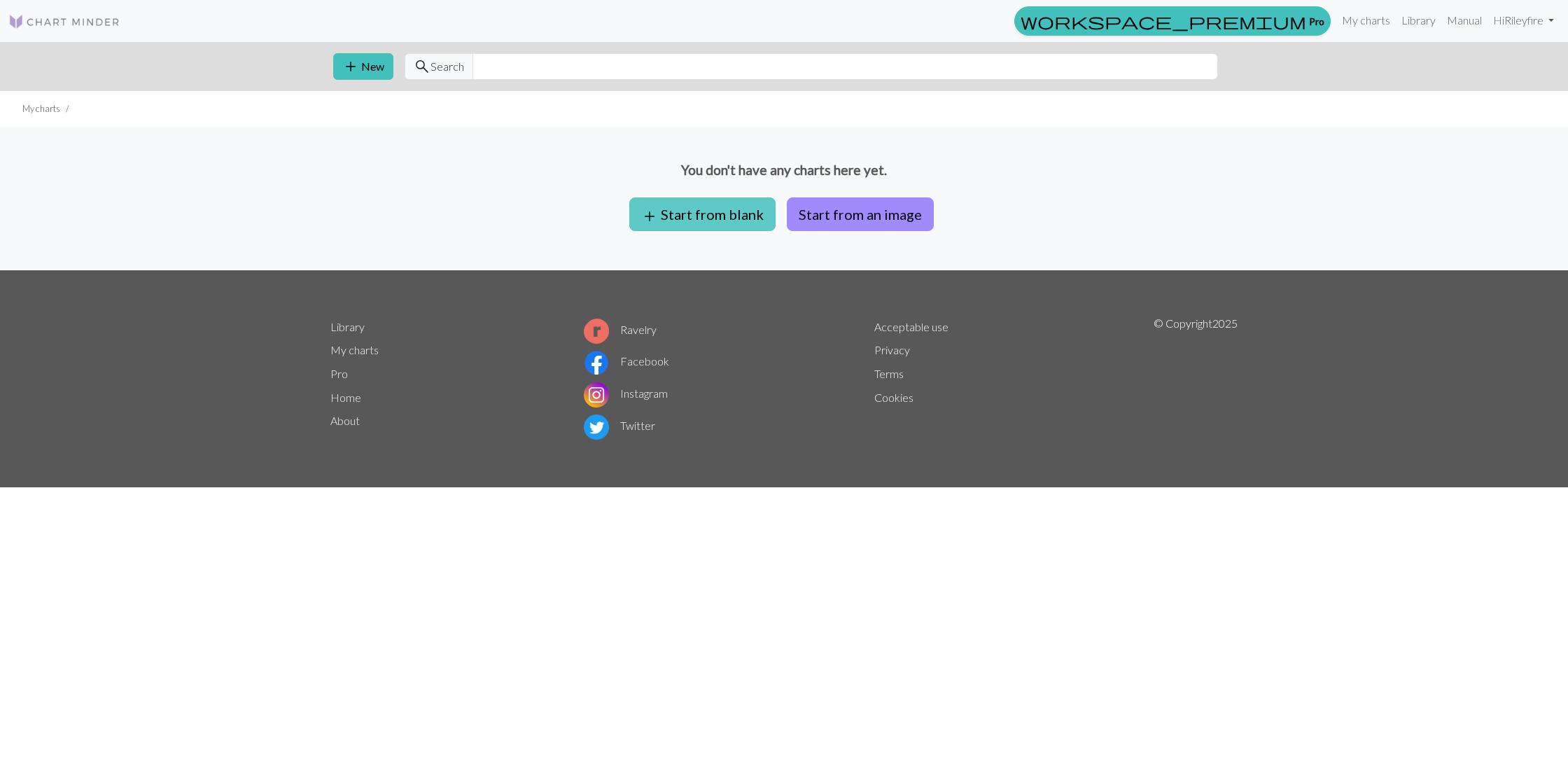
click at [737, 220] on button "add Start from blank" at bounding box center [703, 214] width 146 height 34
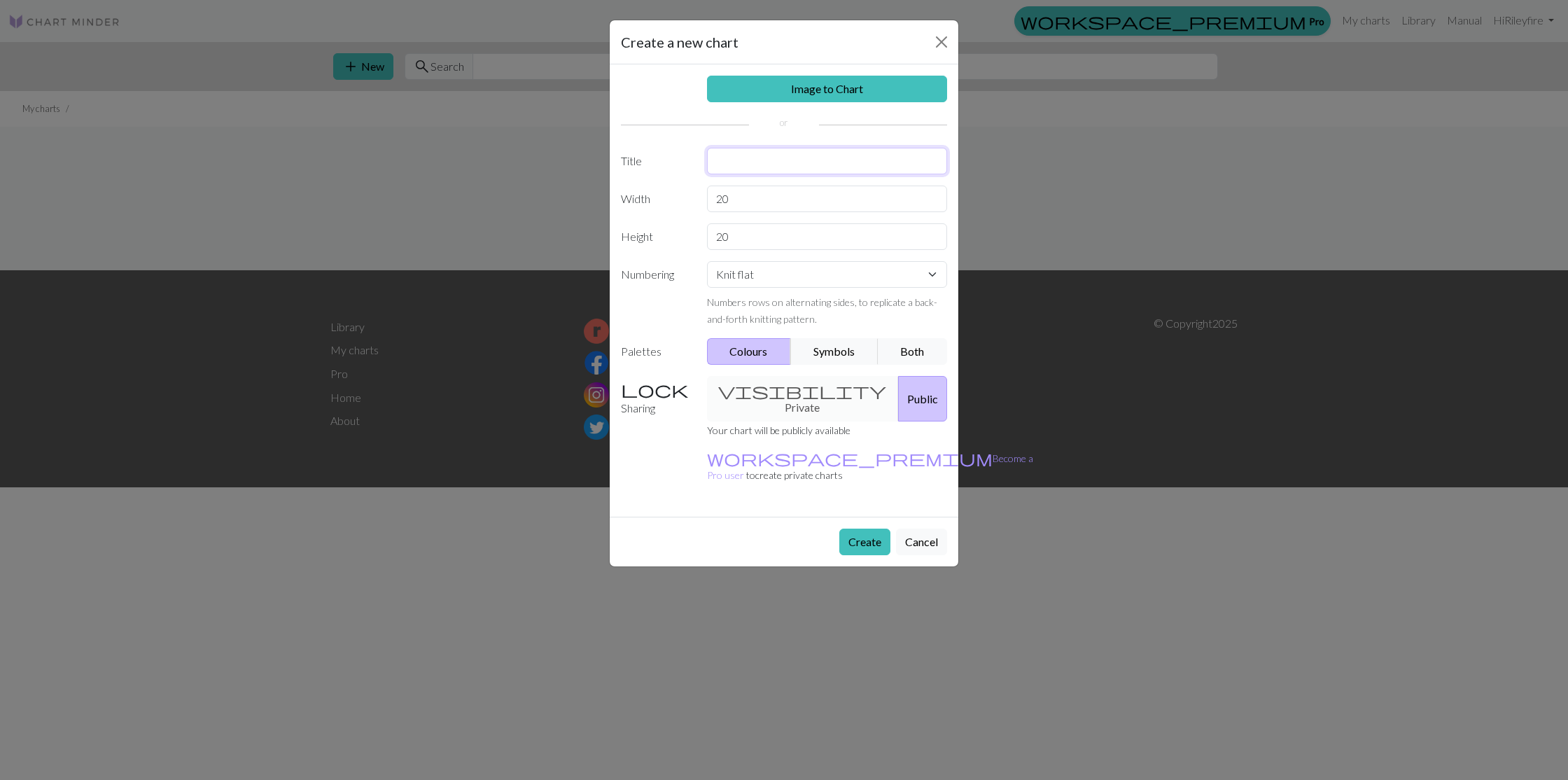
drag, startPoint x: 758, startPoint y: 169, endPoint x: 767, endPoint y: 169, distance: 9.0
click at [758, 169] on input "text" at bounding box center [827, 161] width 241 height 27
type input "SNOW"
drag, startPoint x: 746, startPoint y: 201, endPoint x: 694, endPoint y: 206, distance: 52.2
click at [694, 206] on div "Width 20" at bounding box center [784, 199] width 343 height 27
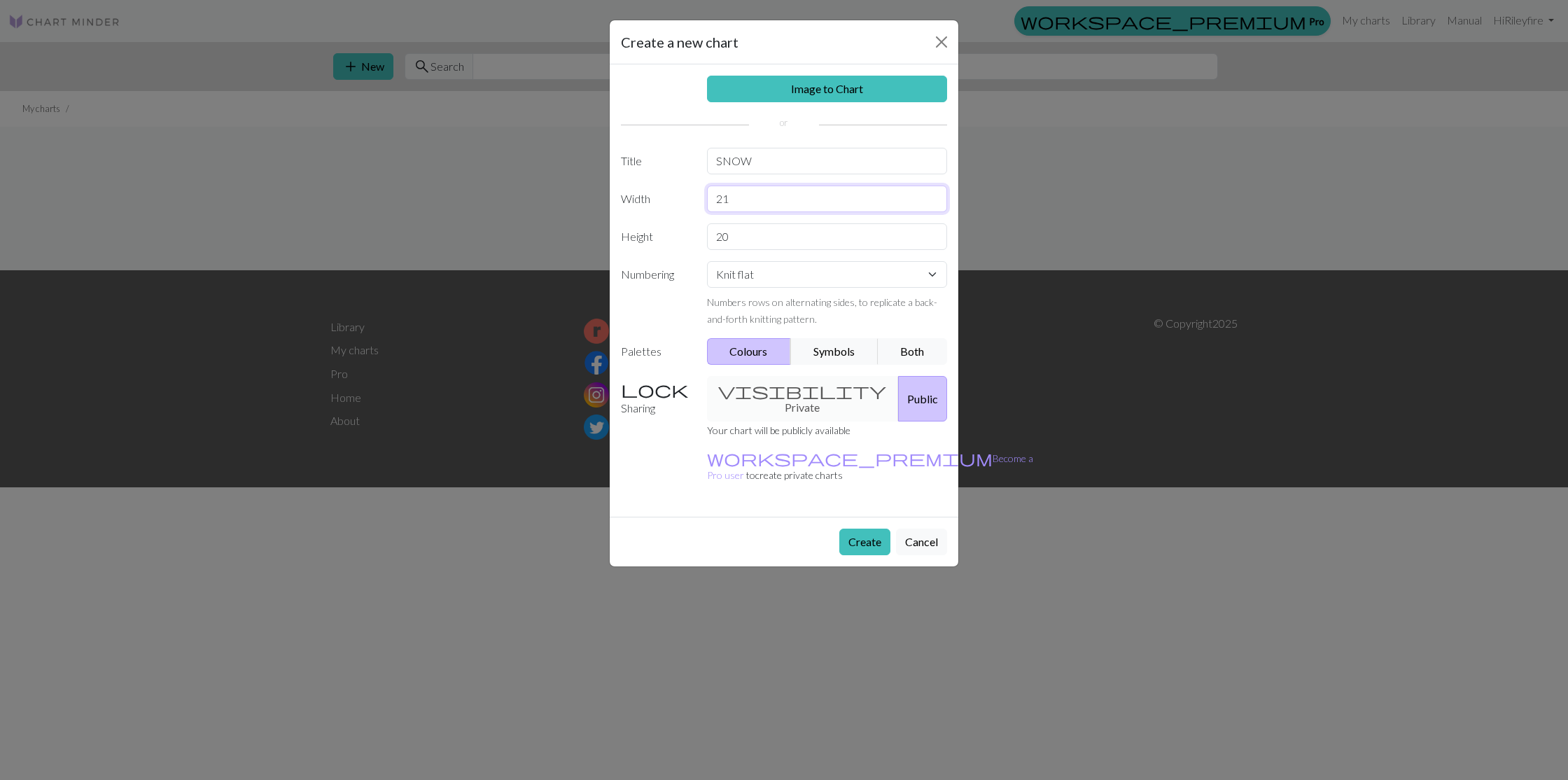
type input "21"
drag, startPoint x: 741, startPoint y: 236, endPoint x: 681, endPoint y: 240, distance: 60.1
click at [681, 240] on div "Height 20" at bounding box center [784, 236] width 343 height 27
click at [793, 246] on input "20" at bounding box center [827, 236] width 241 height 27
click at [786, 284] on select "Knit flat Knit in the round Lace knitting Cross stitch" at bounding box center [827, 274] width 241 height 27
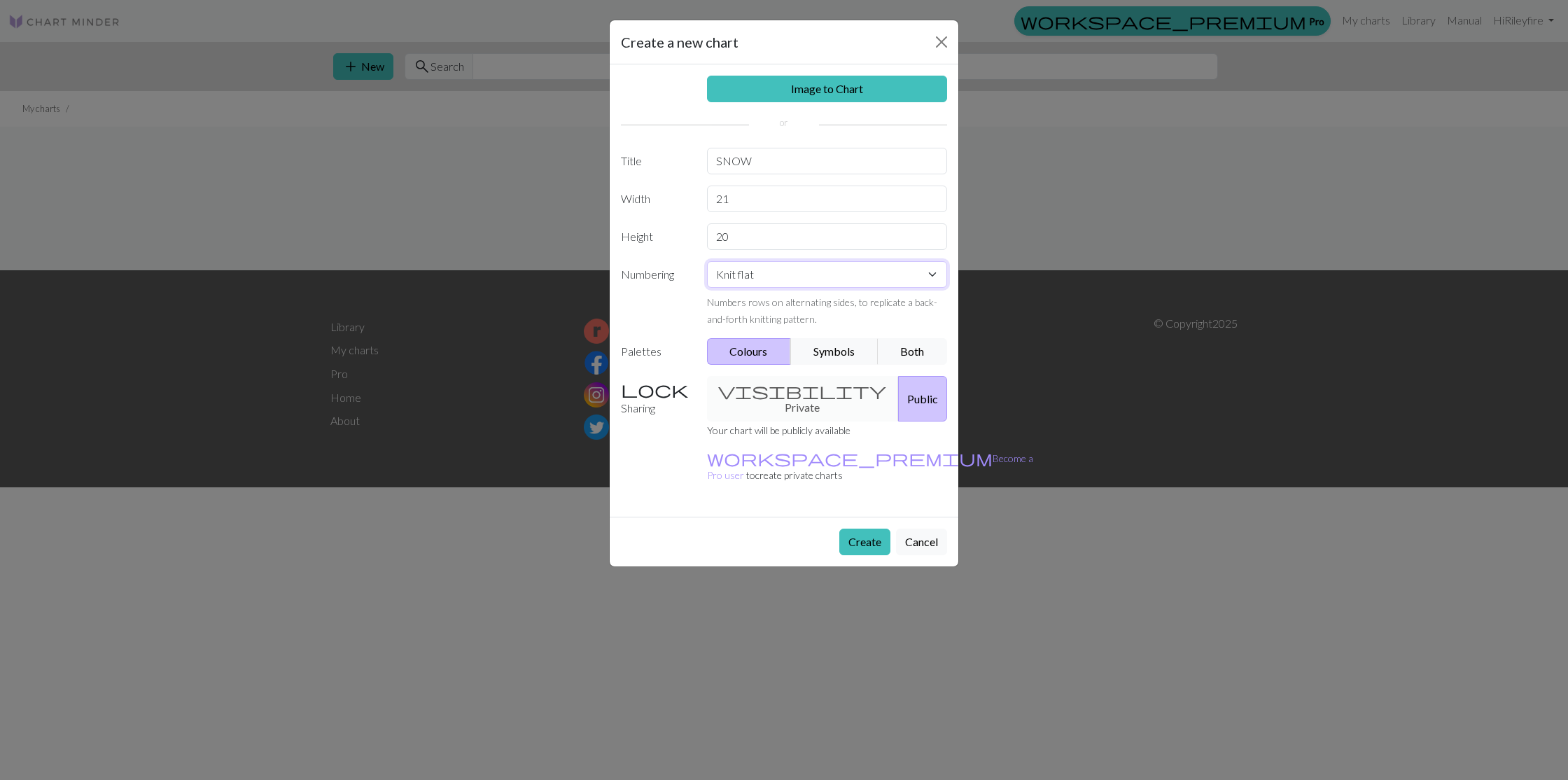
select select "round"
click at [707, 261] on select "Knit flat Knit in the round Lace knitting Cross stitch" at bounding box center [827, 274] width 241 height 27
click at [870, 529] on button "Create" at bounding box center [864, 542] width 51 height 27
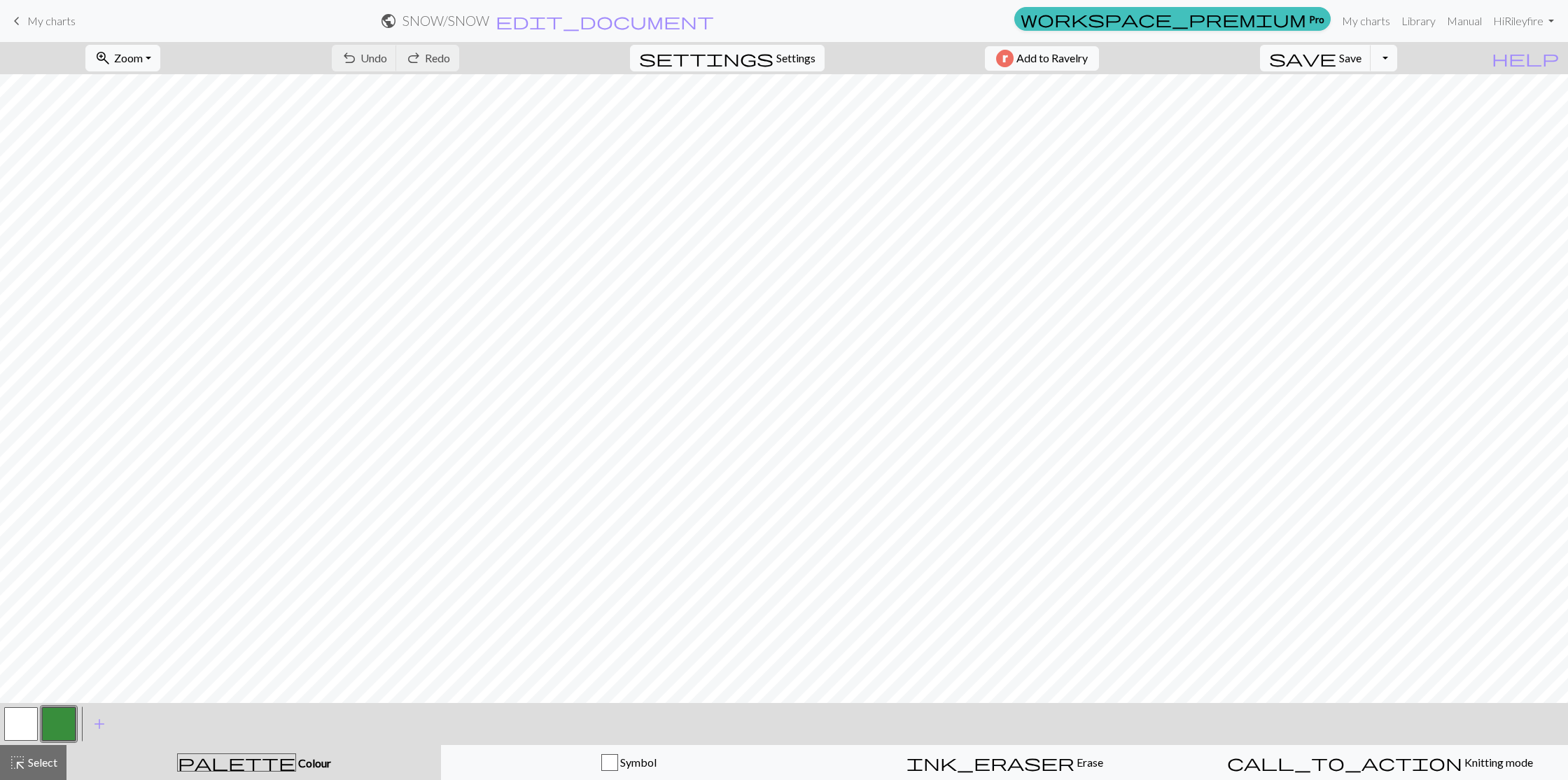
click at [70, 714] on button "button" at bounding box center [58, 724] width 34 height 34
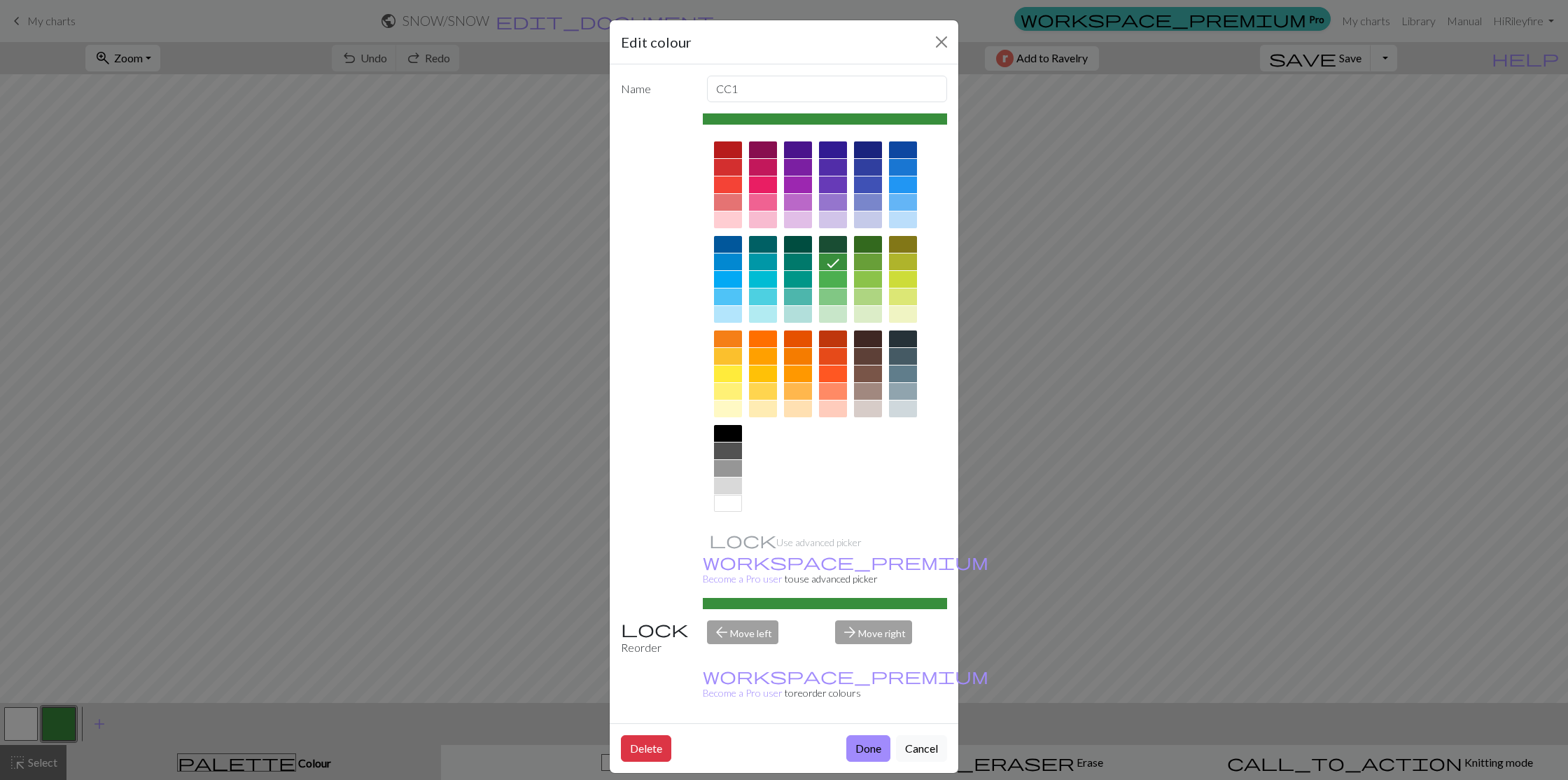
click at [903, 151] on div at bounding box center [903, 149] width 28 height 17
click at [867, 735] on button "Done" at bounding box center [868, 748] width 44 height 27
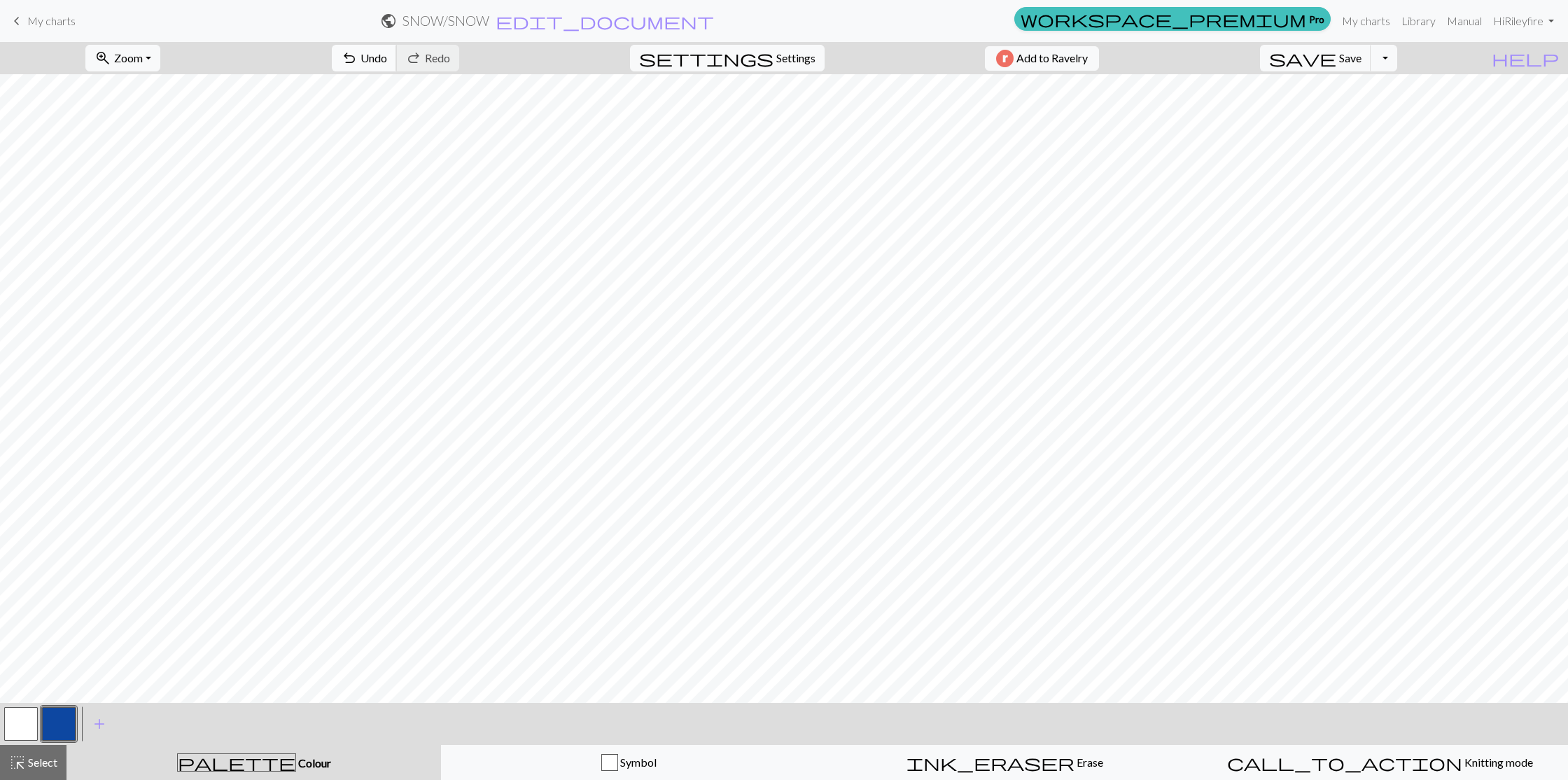
click at [387, 63] on span "Undo" at bounding box center [374, 57] width 27 height 13
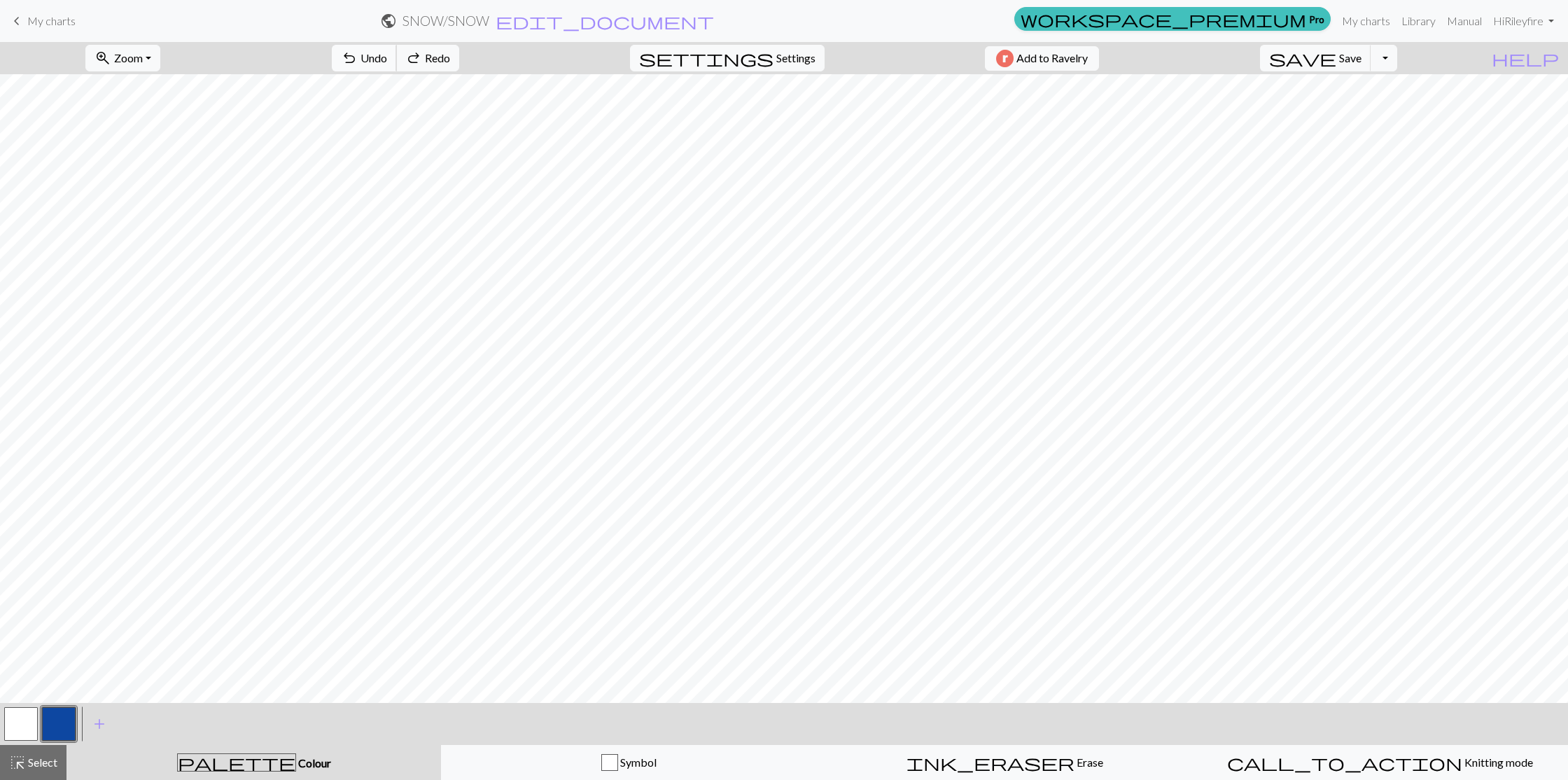
click at [387, 63] on span "Undo" at bounding box center [374, 57] width 27 height 13
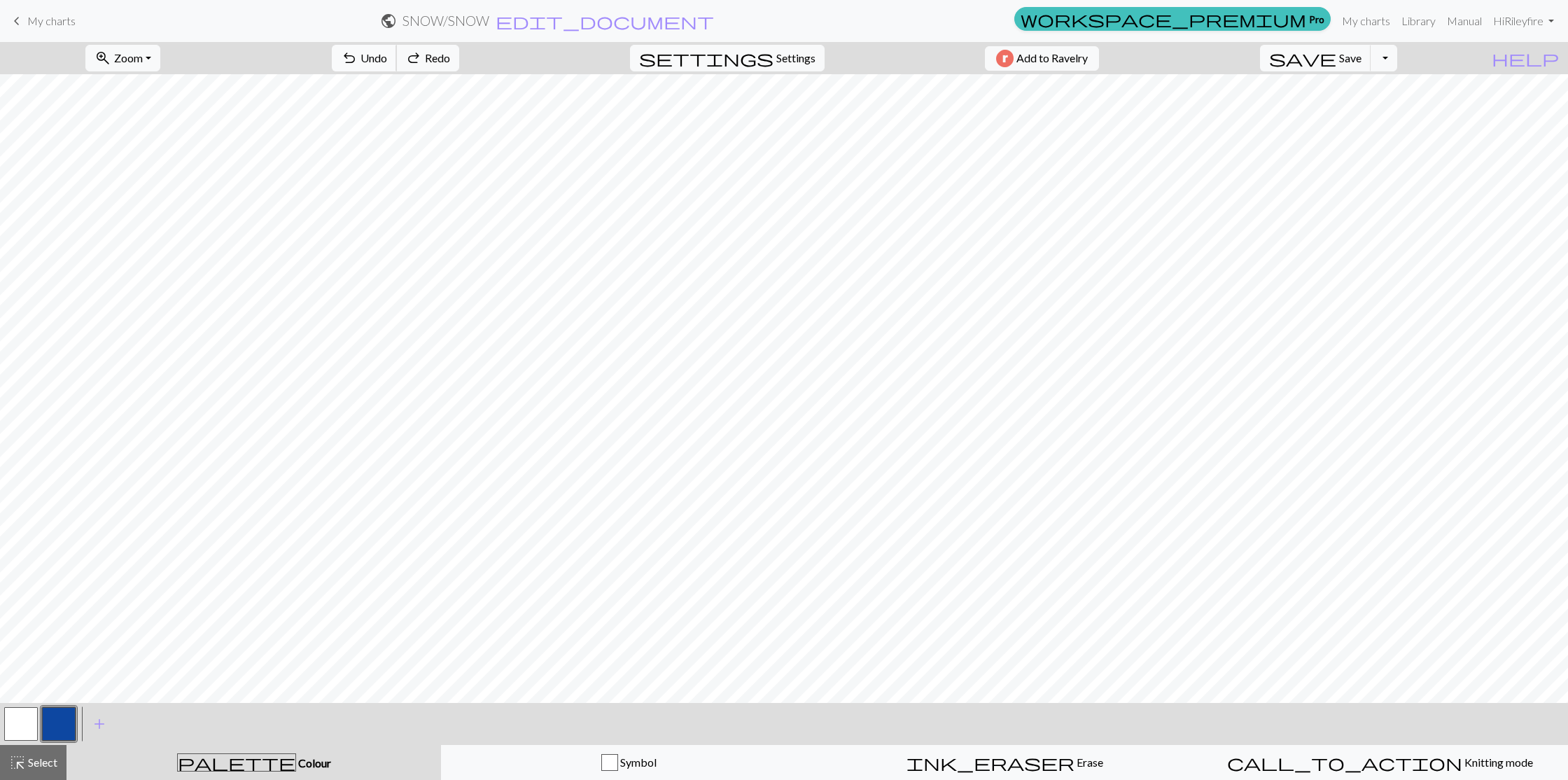
click at [387, 63] on span "Undo" at bounding box center [374, 57] width 27 height 13
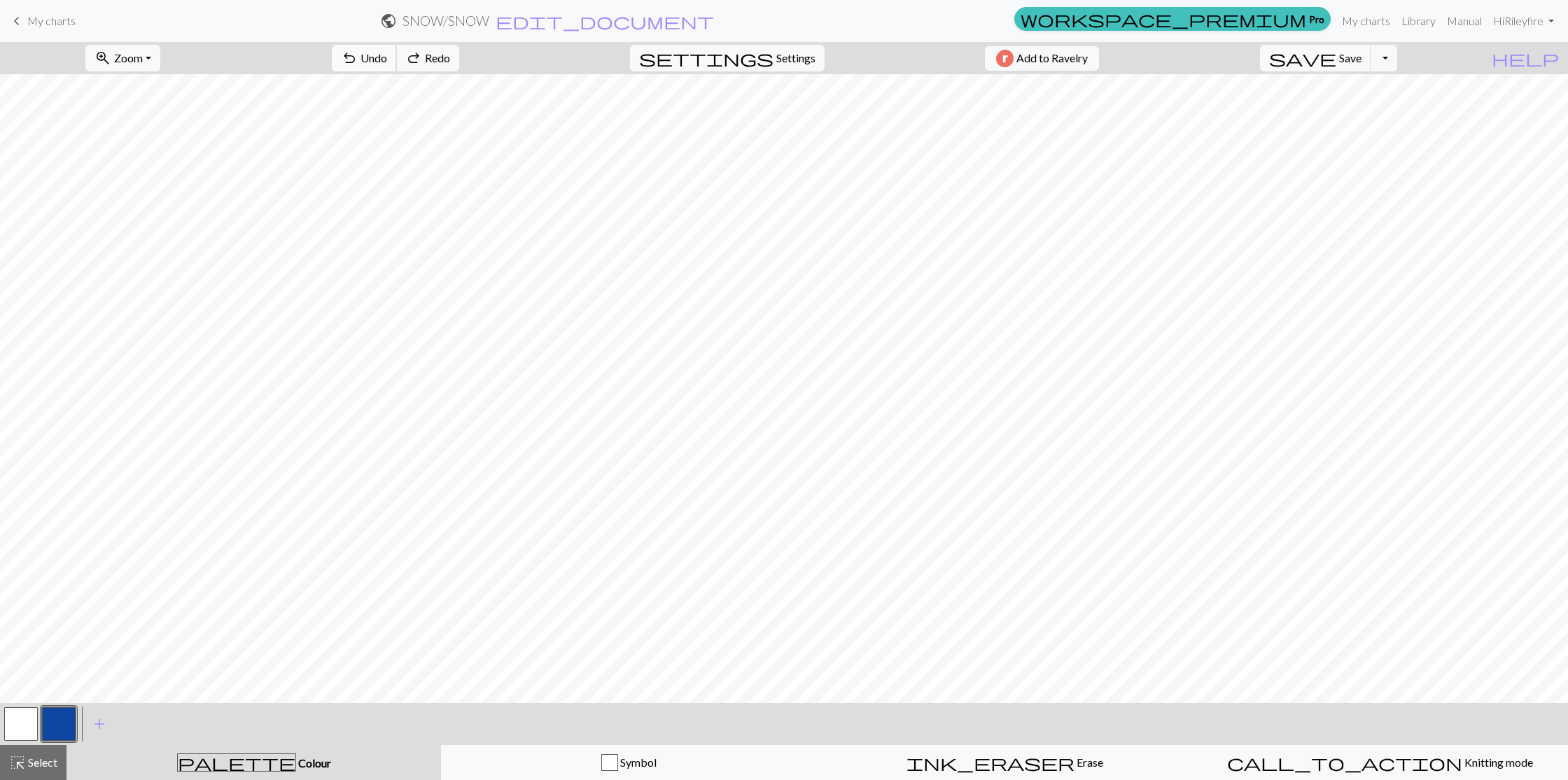
click at [387, 63] on span "Undo" at bounding box center [374, 57] width 27 height 13
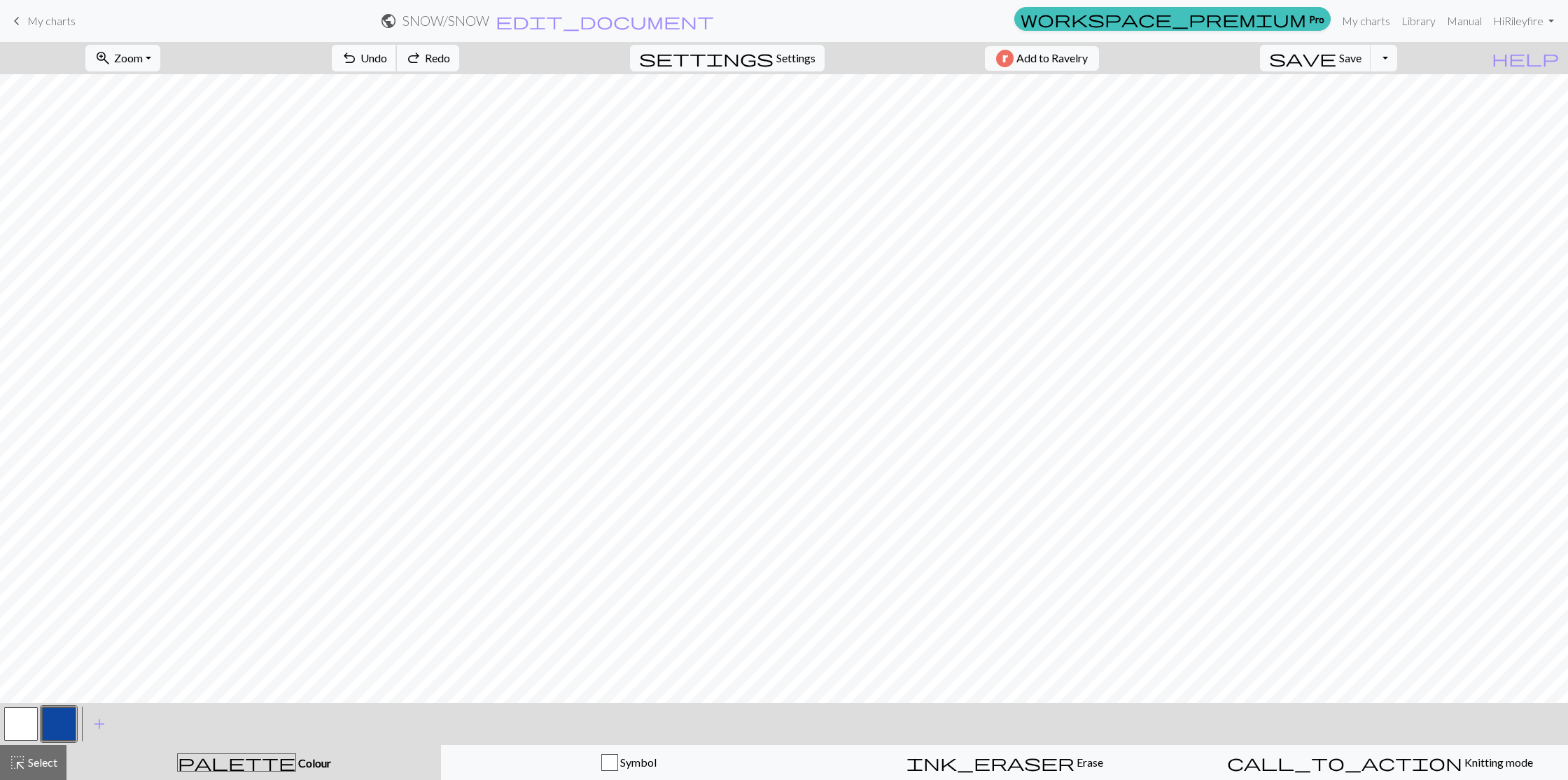
click at [387, 63] on span "Undo" at bounding box center [374, 57] width 27 height 13
click at [387, 57] on span "Undo" at bounding box center [374, 57] width 27 height 13
click at [1362, 63] on span "Save" at bounding box center [1351, 57] width 23 height 13
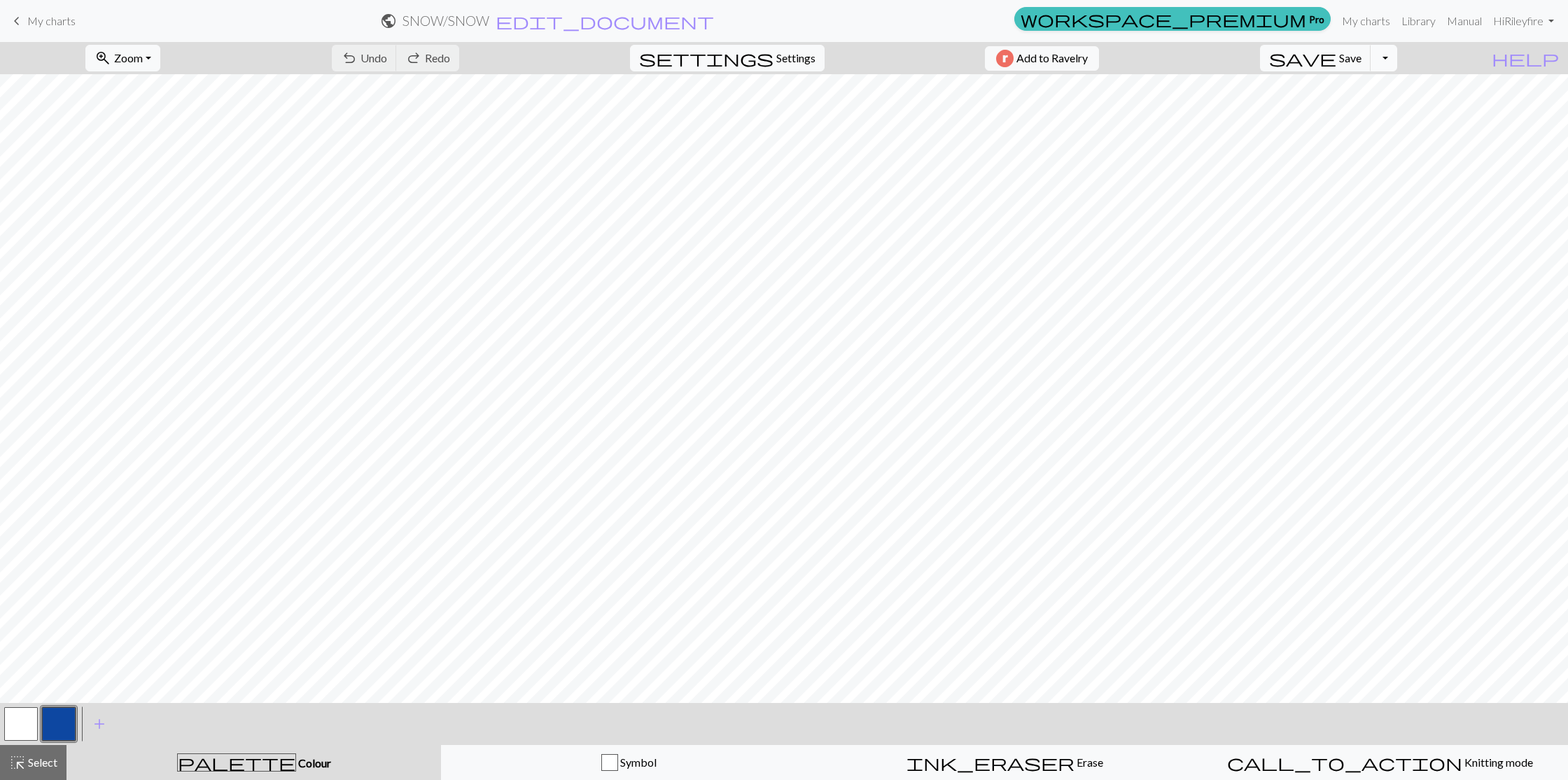
click at [1398, 60] on button "Toggle Dropdown" at bounding box center [1384, 58] width 27 height 27
click at [1398, 58] on button "Toggle Dropdown" at bounding box center [1384, 58] width 27 height 27
click at [1362, 56] on span "Save" at bounding box center [1351, 57] width 23 height 13
click at [387, 56] on span "Undo" at bounding box center [374, 57] width 27 height 13
click at [20, 730] on button "button" at bounding box center [21, 724] width 34 height 34
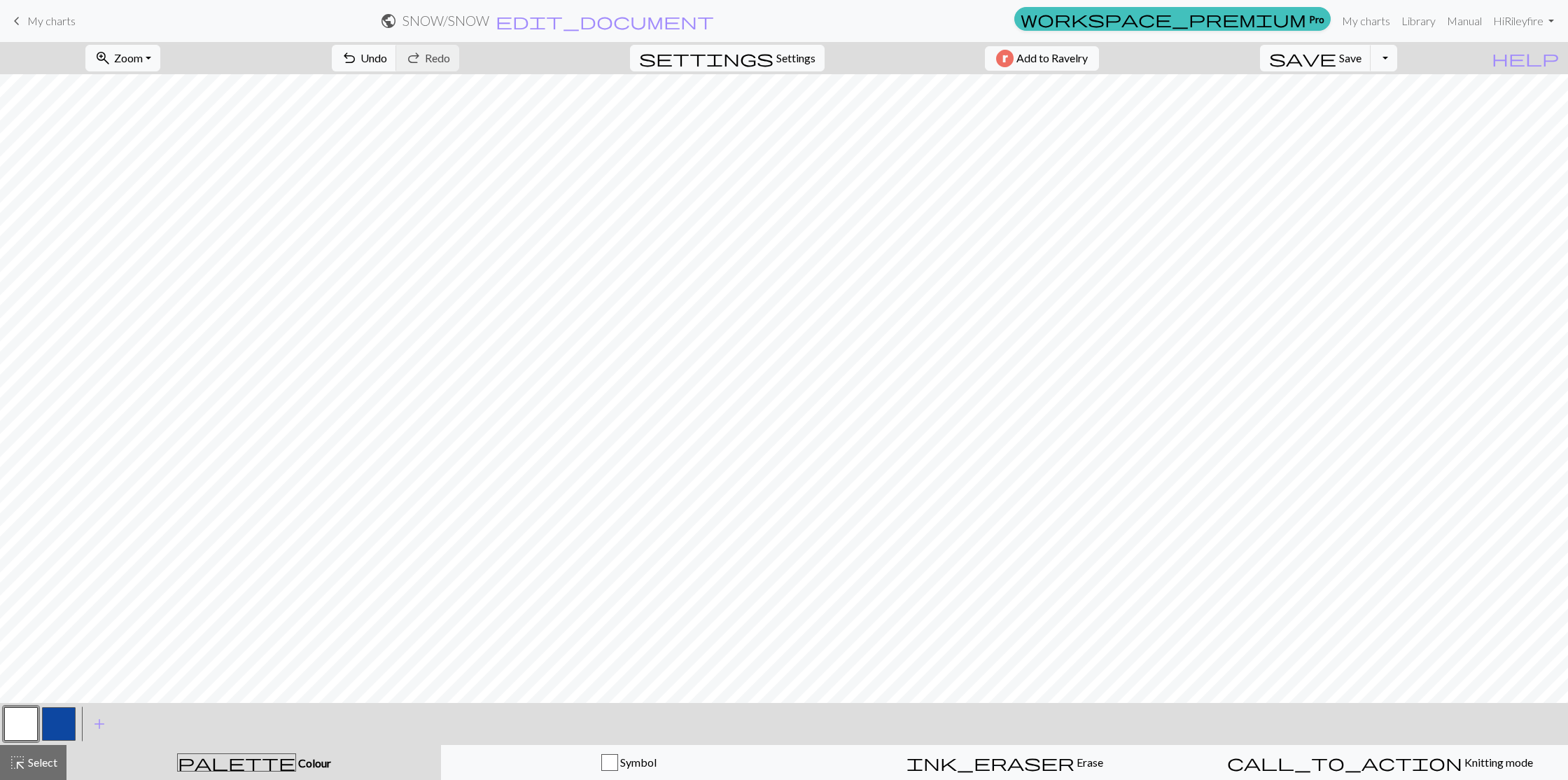
click at [62, 717] on button "button" at bounding box center [58, 724] width 34 height 34
click at [23, 725] on button "button" at bounding box center [21, 724] width 34 height 34
click at [66, 722] on button "button" at bounding box center [58, 724] width 34 height 34
click at [27, 715] on button "button" at bounding box center [21, 724] width 34 height 34
